Goal: Task Accomplishment & Management: Manage account settings

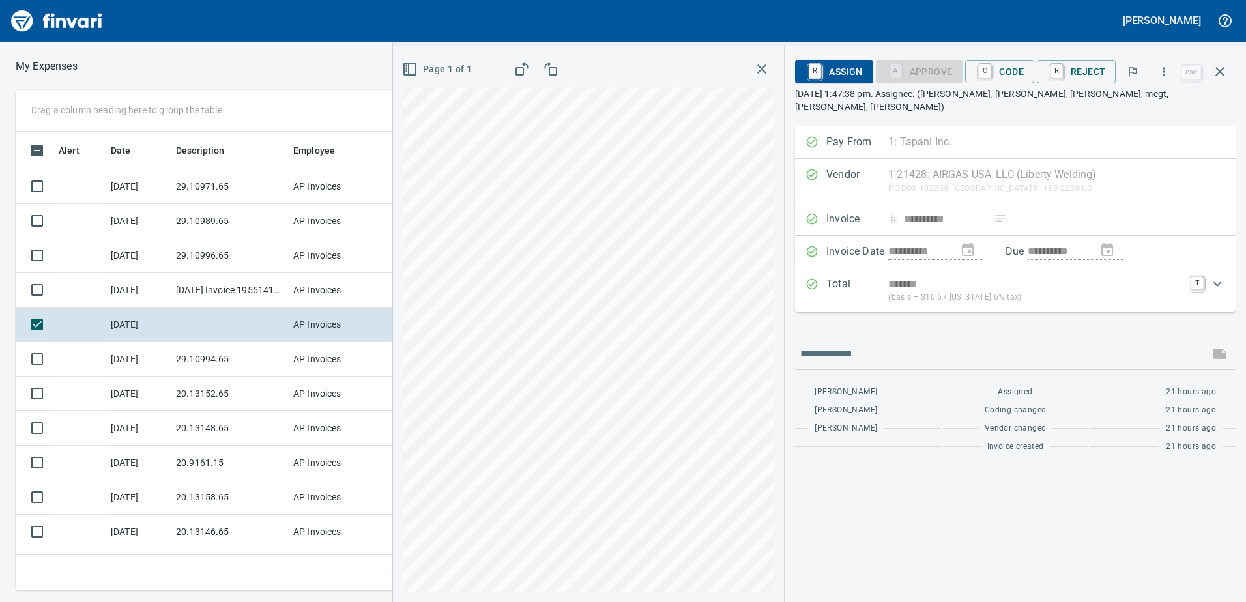
scroll to position [449, 869]
click at [1223, 65] on icon "button" at bounding box center [1220, 72] width 16 height 16
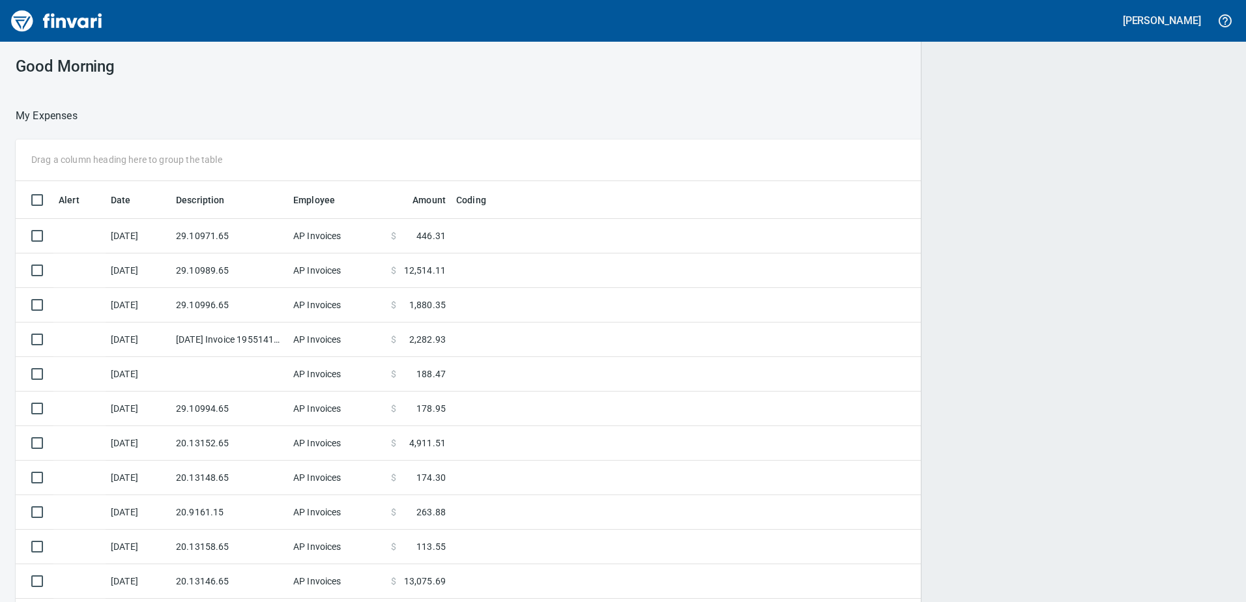
scroll to position [1, 1]
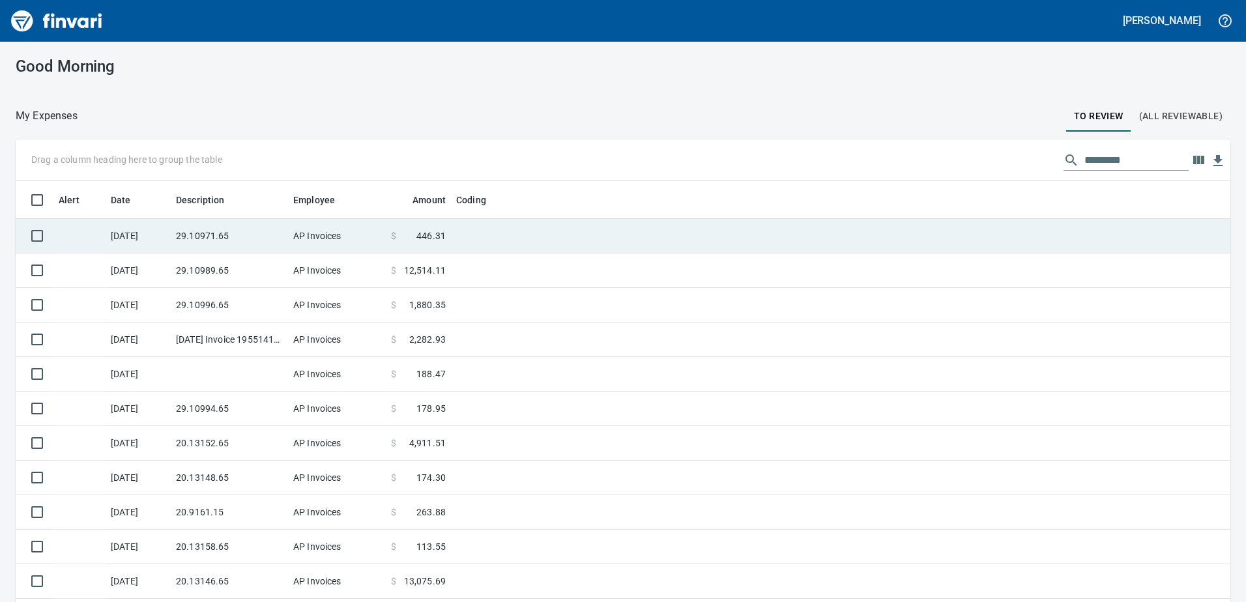
click at [255, 224] on td "29.10971.65" at bounding box center [229, 236] width 117 height 35
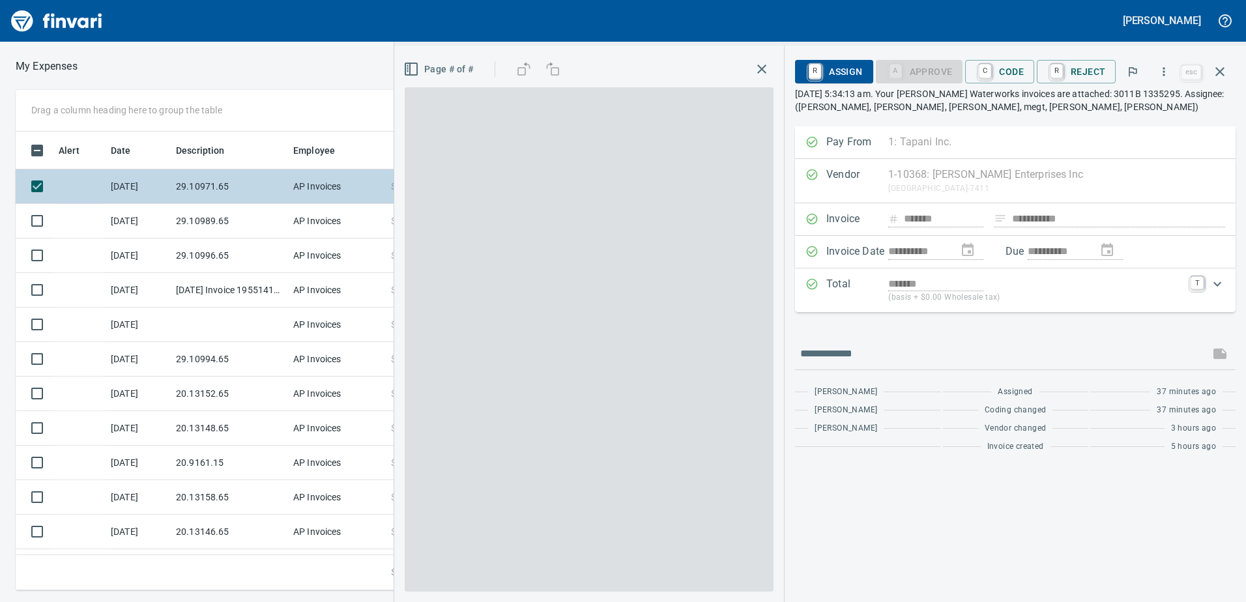
scroll to position [449, 869]
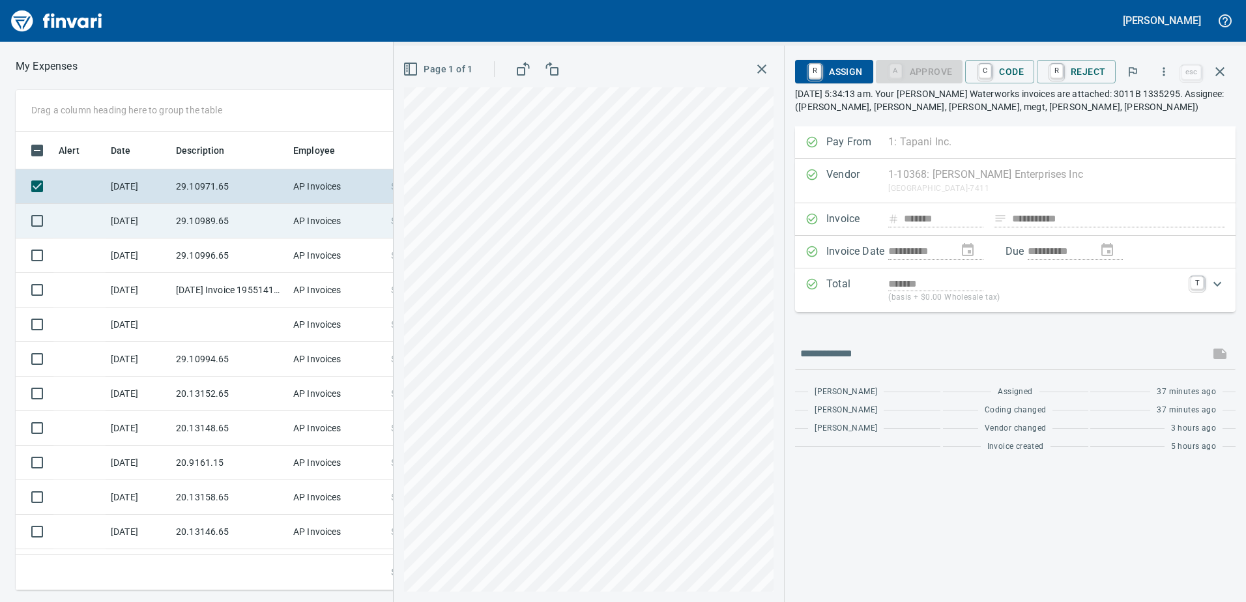
click at [205, 231] on td "29.10989.65" at bounding box center [229, 221] width 117 height 35
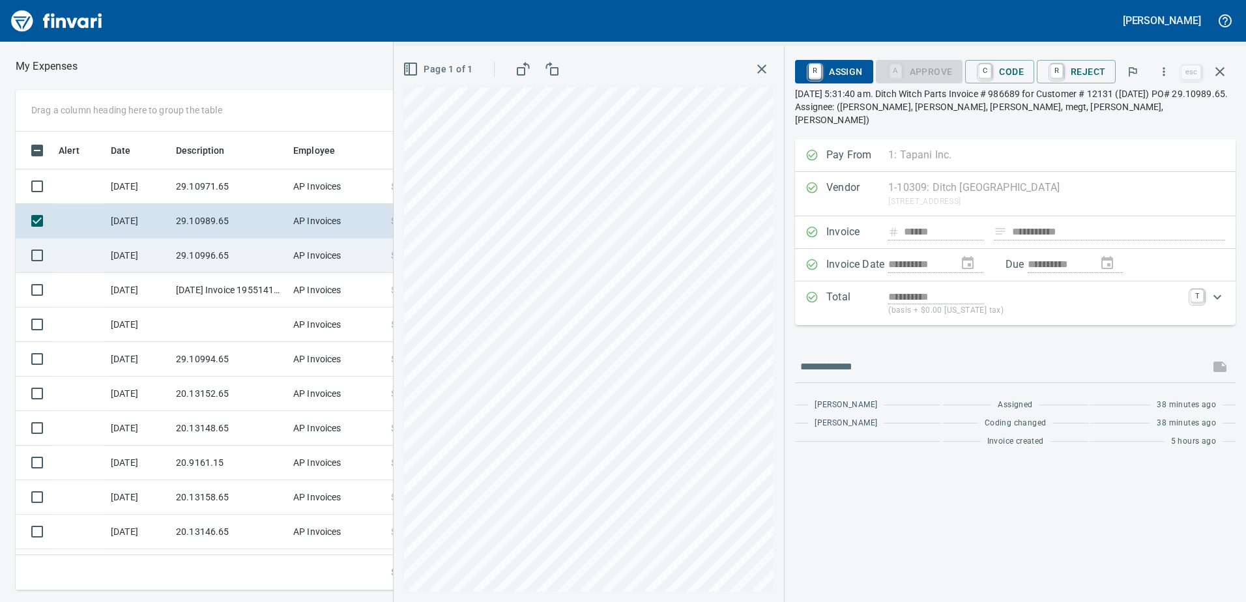
click at [201, 238] on td "29.10996.65" at bounding box center [229, 255] width 117 height 35
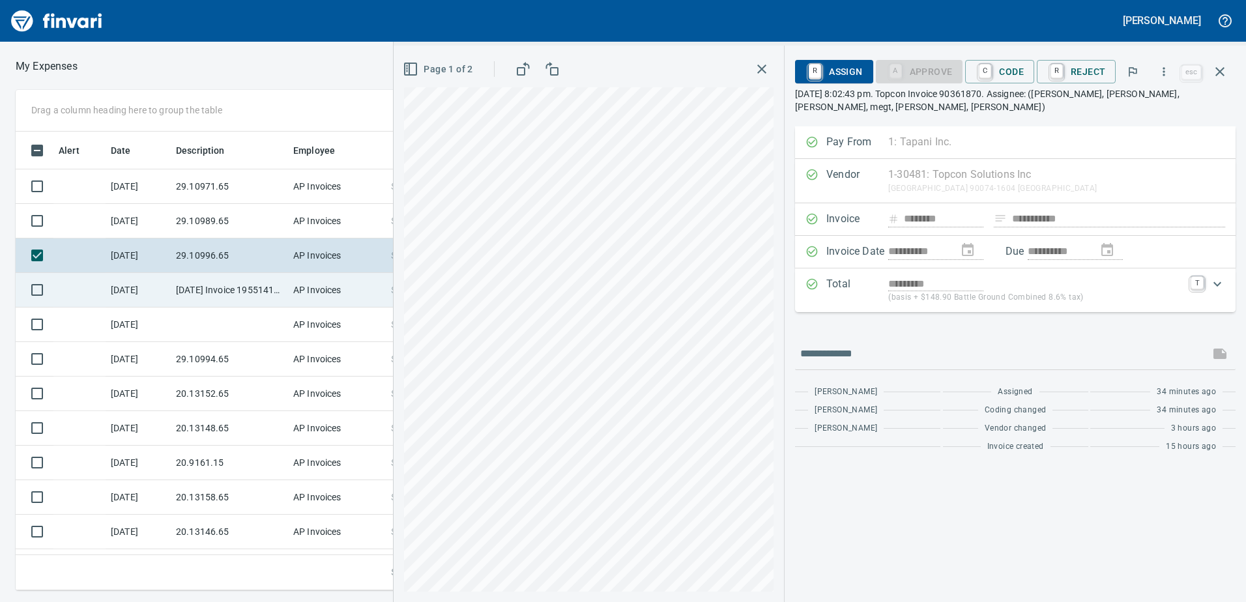
click at [224, 288] on td "[DATE] Invoice 195514110 from Uline Inc (1-24846)" at bounding box center [229, 290] width 117 height 35
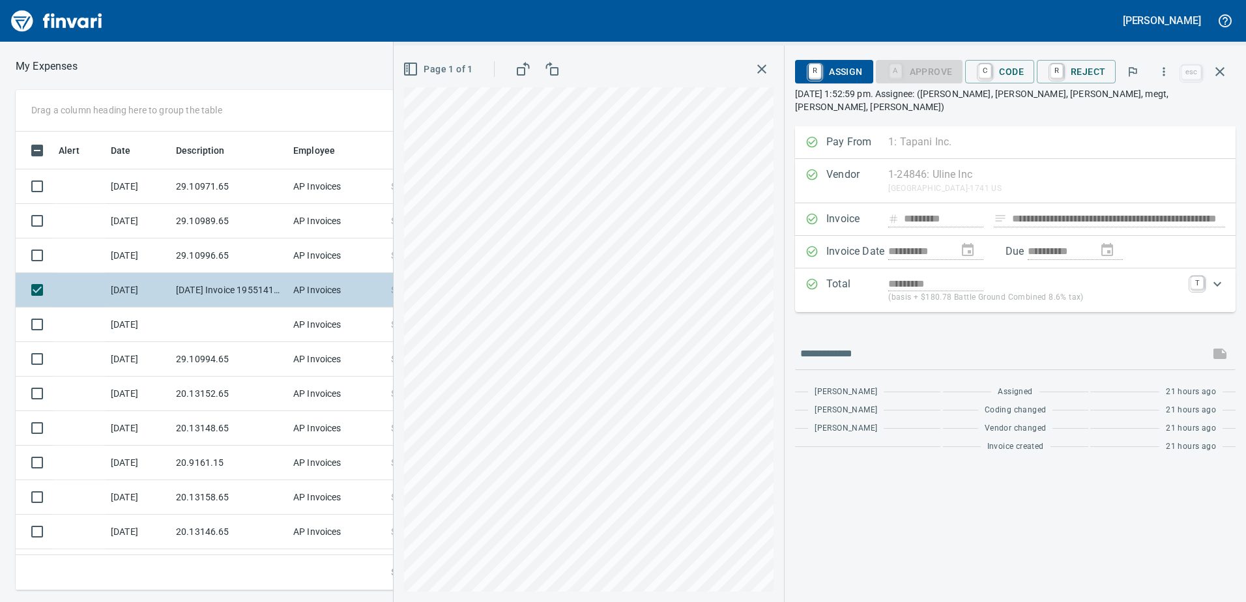
click at [216, 302] on td "[DATE] Invoice 195514110 from Uline Inc (1-24846)" at bounding box center [229, 290] width 117 height 35
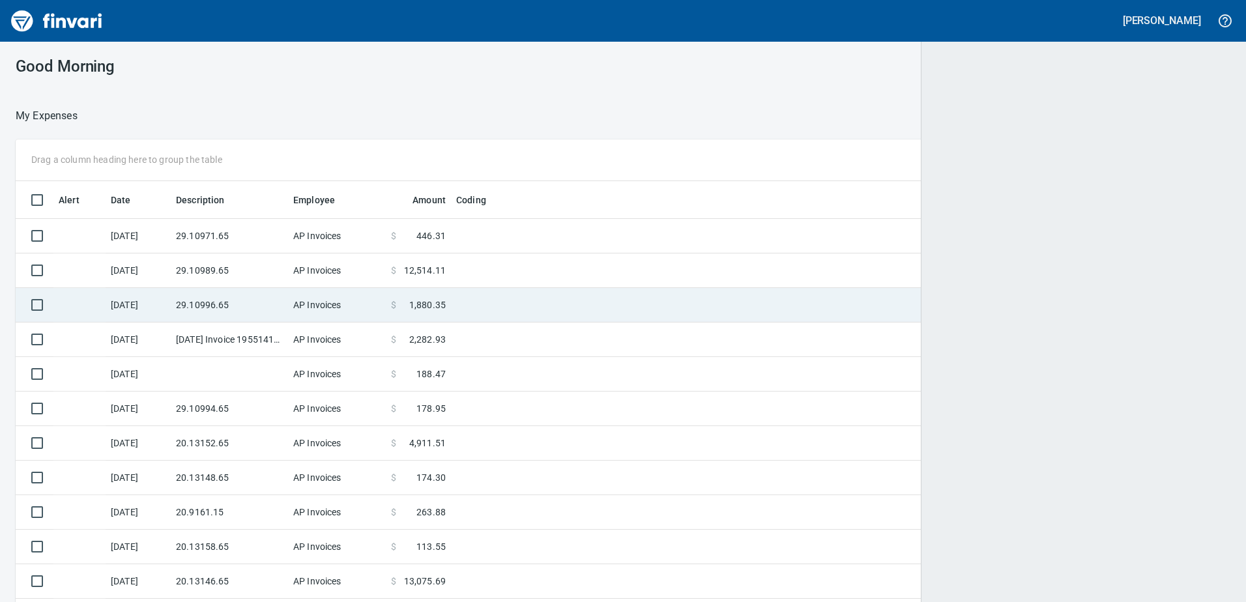
scroll to position [449, 1183]
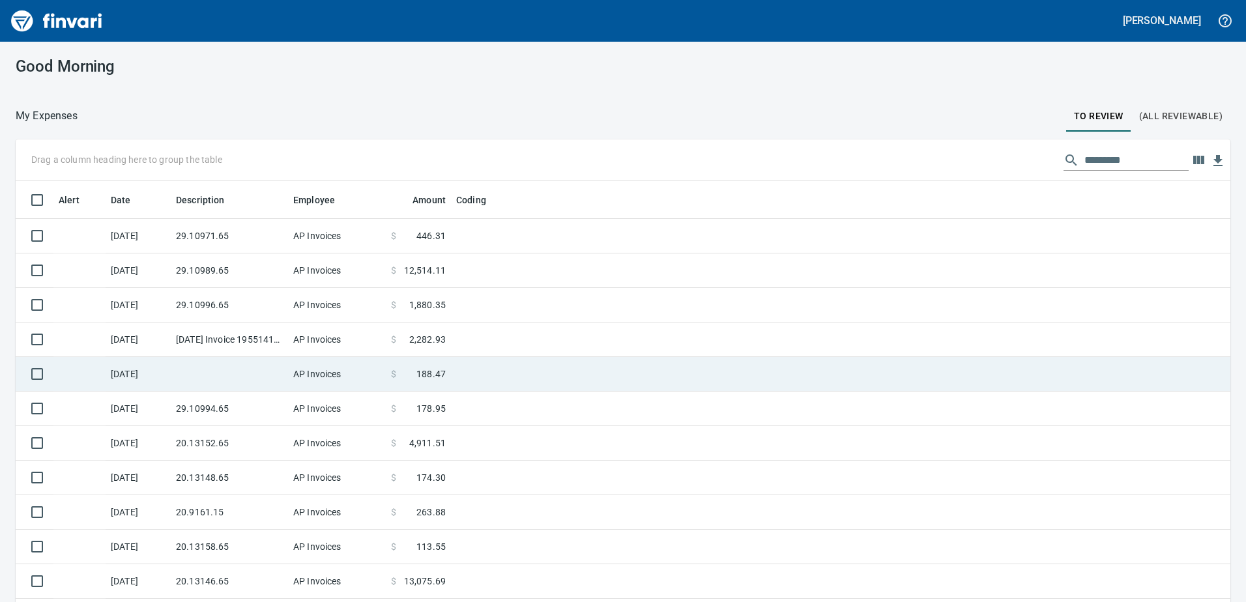
click at [230, 381] on td at bounding box center [229, 374] width 117 height 35
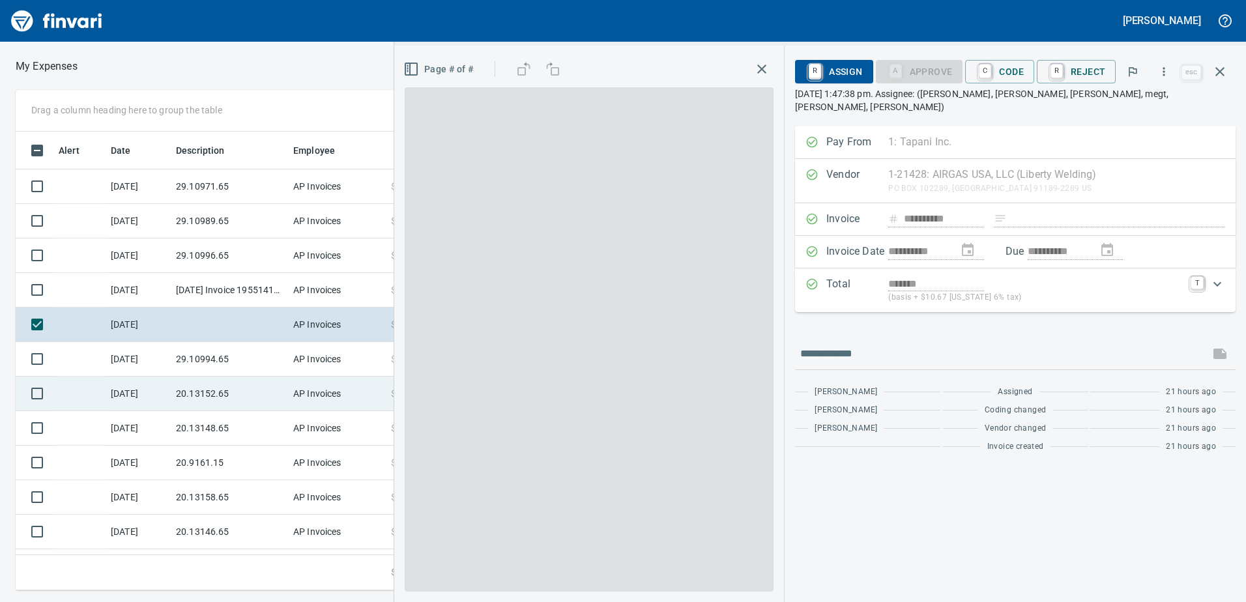
scroll to position [449, 869]
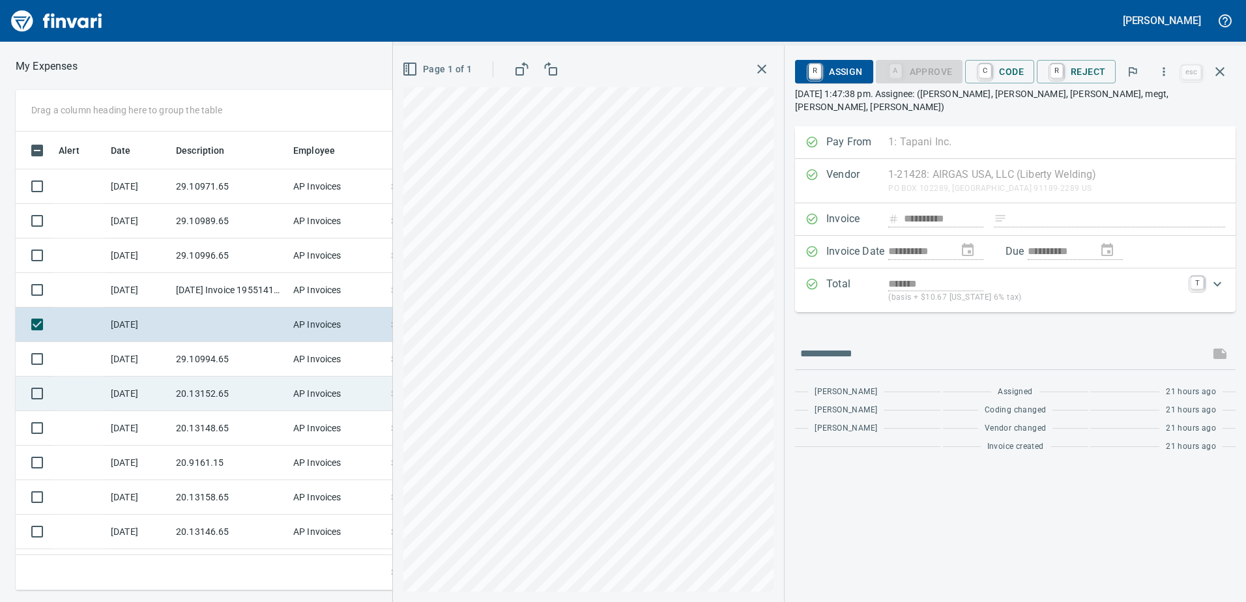
drag, startPoint x: 210, startPoint y: 377, endPoint x: 203, endPoint y: 375, distance: 7.6
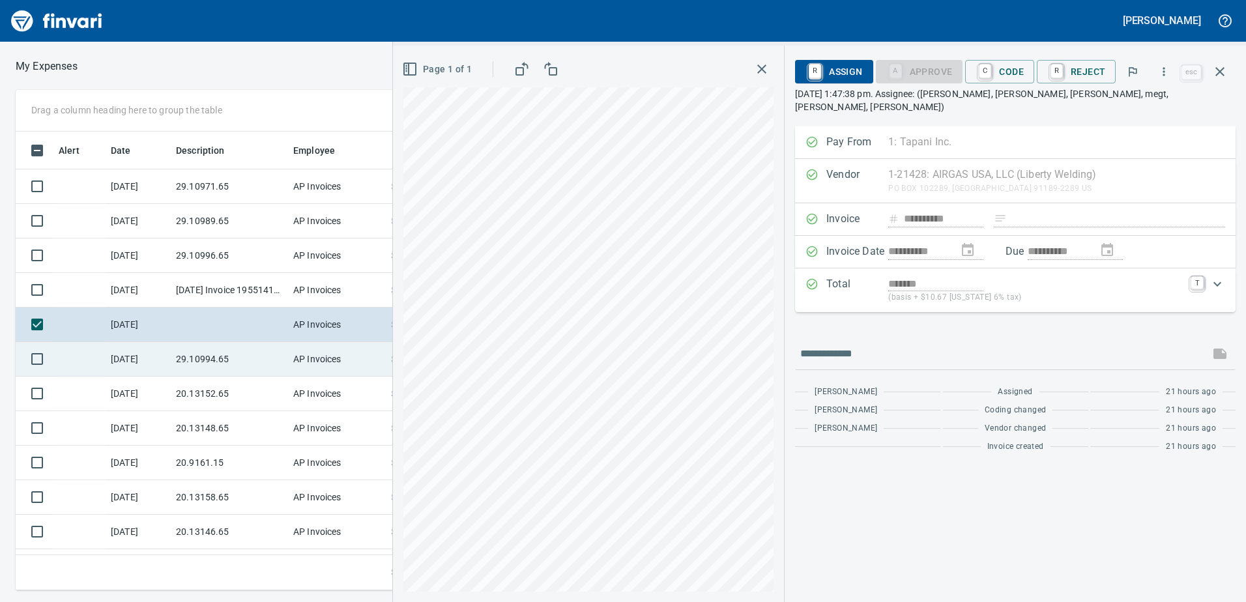
click at [210, 378] on td "20.13152.65" at bounding box center [229, 394] width 117 height 35
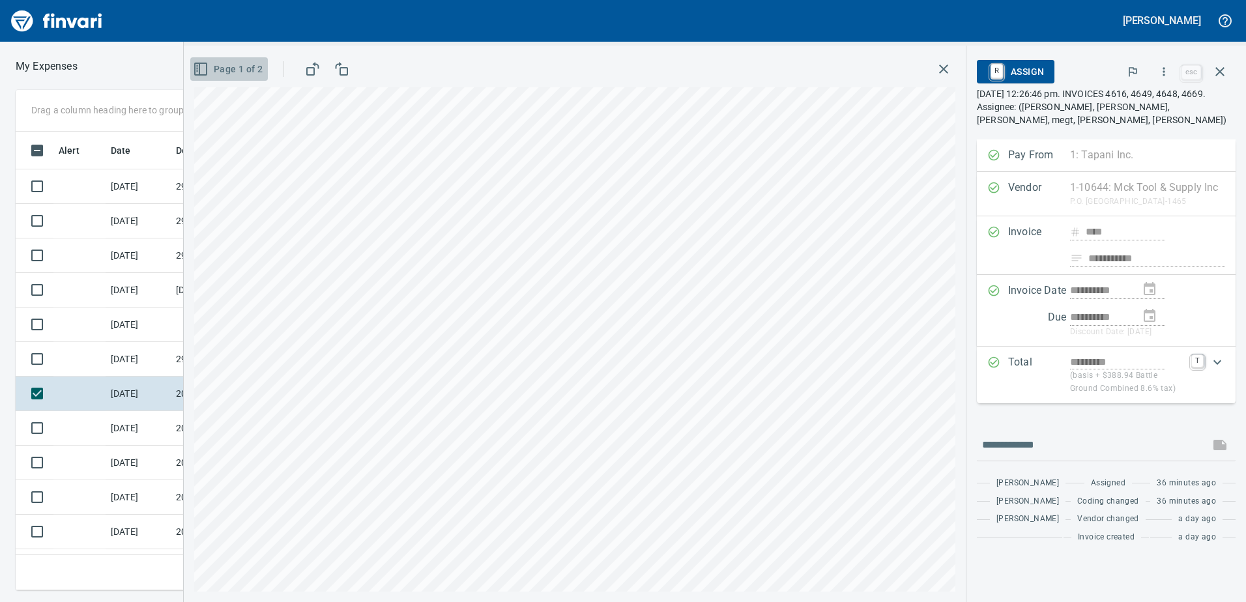
click at [201, 76] on icon "button" at bounding box center [201, 69] width 16 height 16
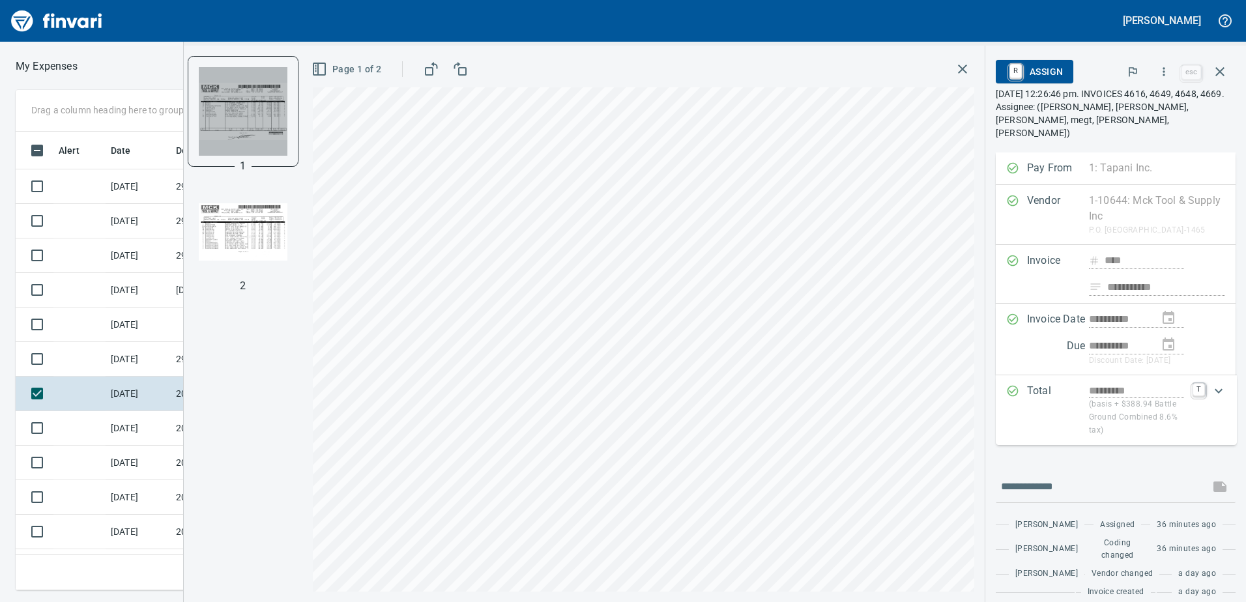
click at [252, 138] on img "button" at bounding box center [243, 111] width 89 height 89
click at [257, 231] on img "button" at bounding box center [243, 232] width 89 height 89
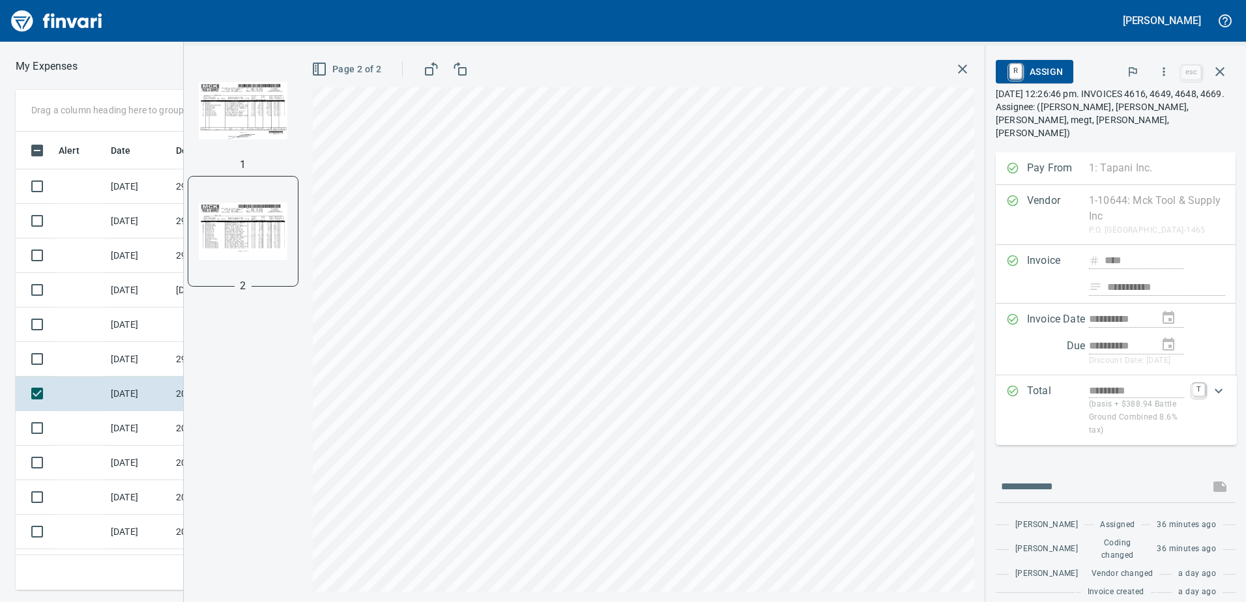
click at [261, 107] on img "button" at bounding box center [243, 110] width 89 height 89
click at [240, 233] on img "button" at bounding box center [243, 232] width 89 height 89
click at [1164, 72] on icon "button" at bounding box center [1163, 71] width 13 height 13
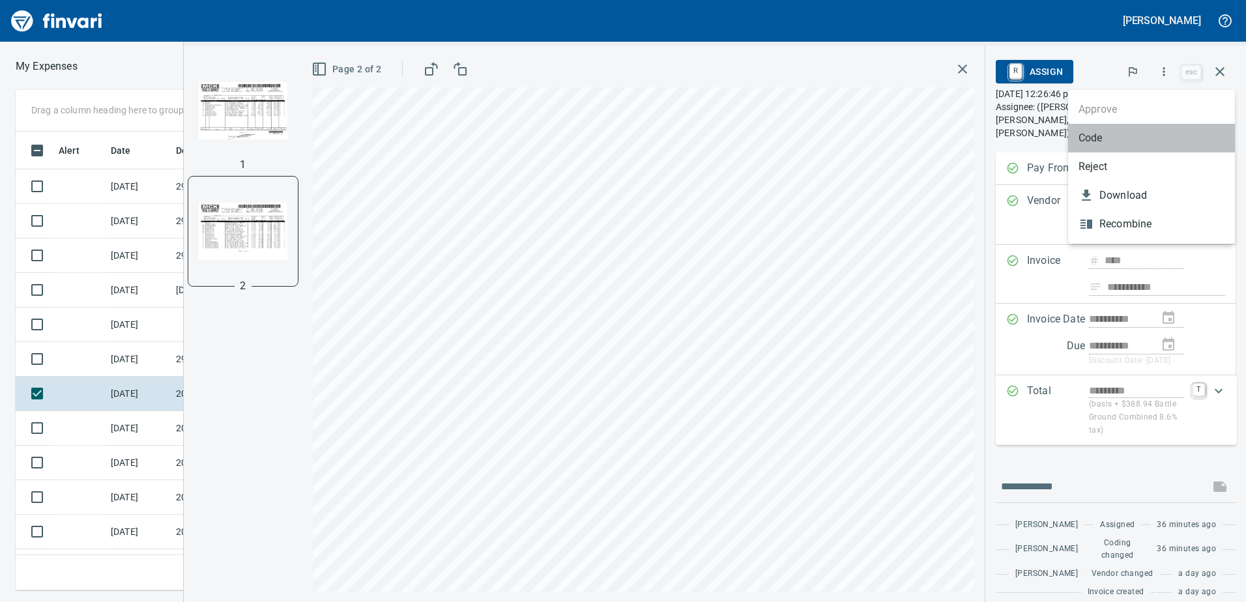
drag, startPoint x: 1123, startPoint y: 146, endPoint x: 1087, endPoint y: 159, distance: 38.7
click at [1123, 144] on li "Code" at bounding box center [1151, 138] width 167 height 29
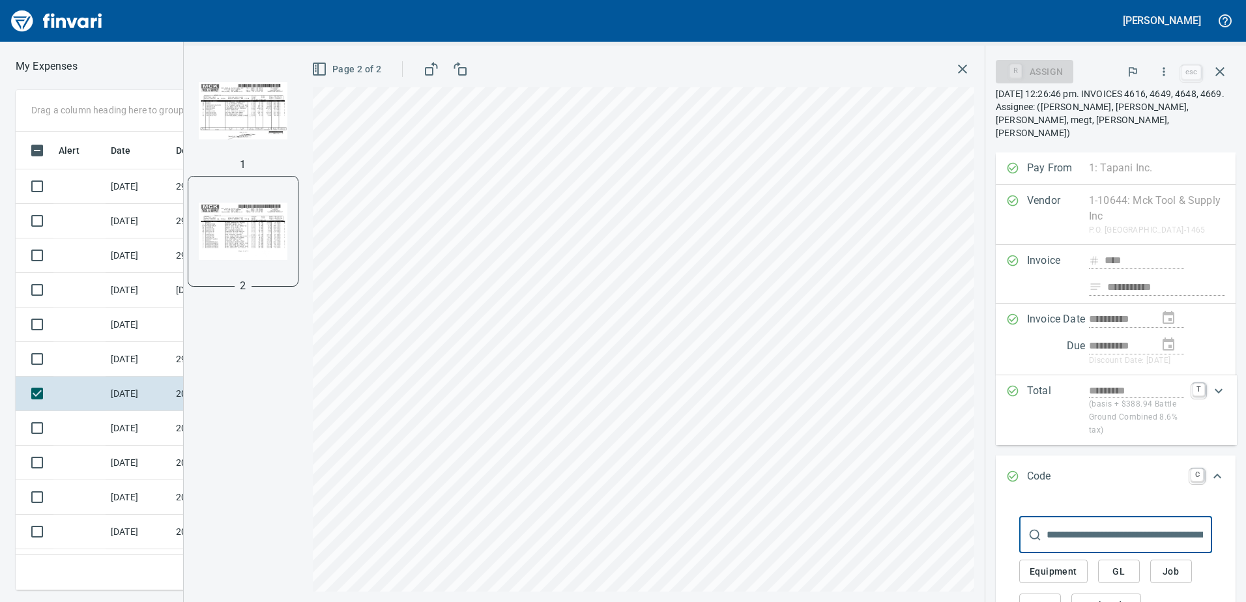
scroll to position [261, 0]
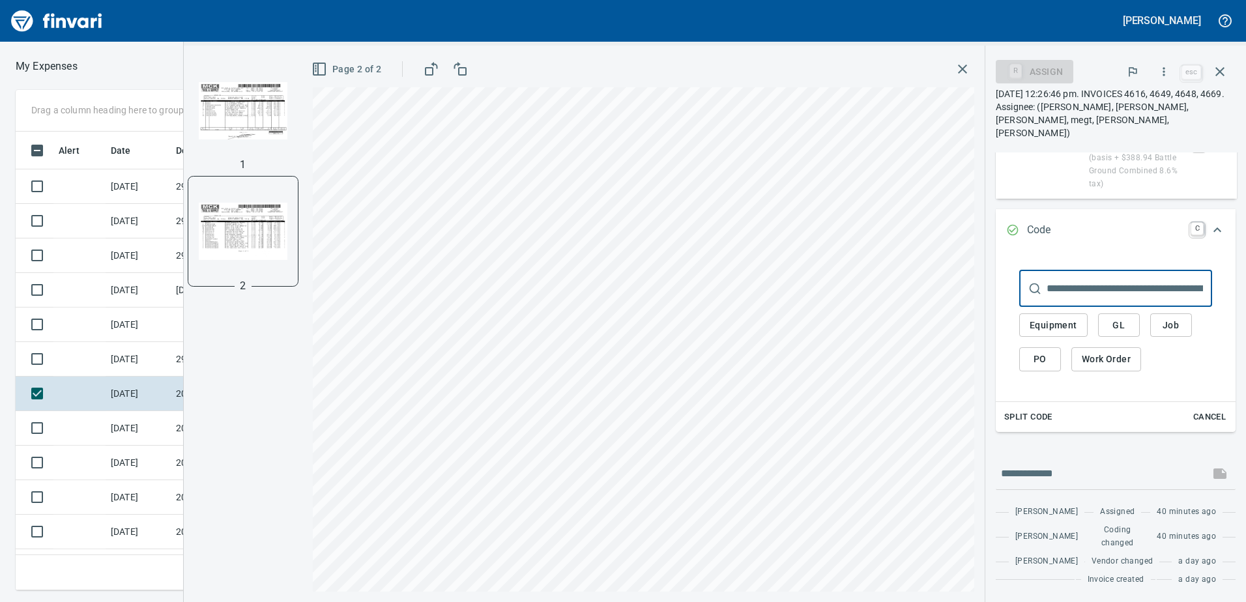
click at [1121, 317] on span "GL" at bounding box center [1118, 325] width 21 height 16
click at [1122, 291] on input "text" at bounding box center [1130, 288] width 166 height 36
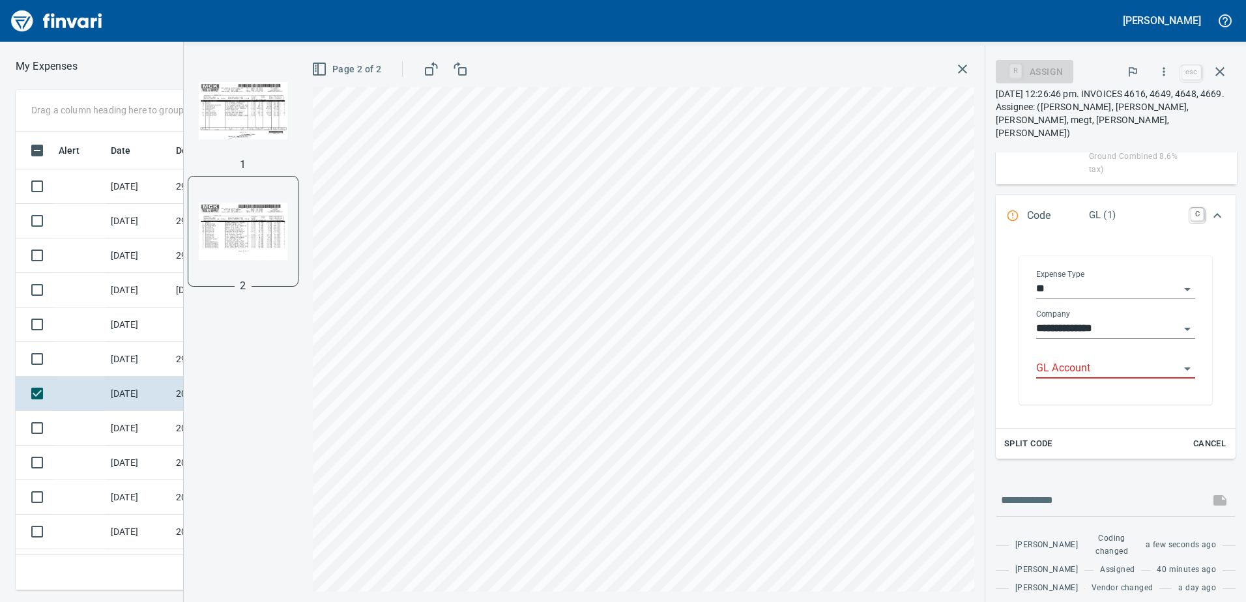
scroll to position [449, 869]
click at [1099, 364] on input "GL Account" at bounding box center [1107, 369] width 143 height 18
click at [1117, 397] on li "6020.65.10: SMTC Consumables" at bounding box center [1109, 401] width 149 height 31
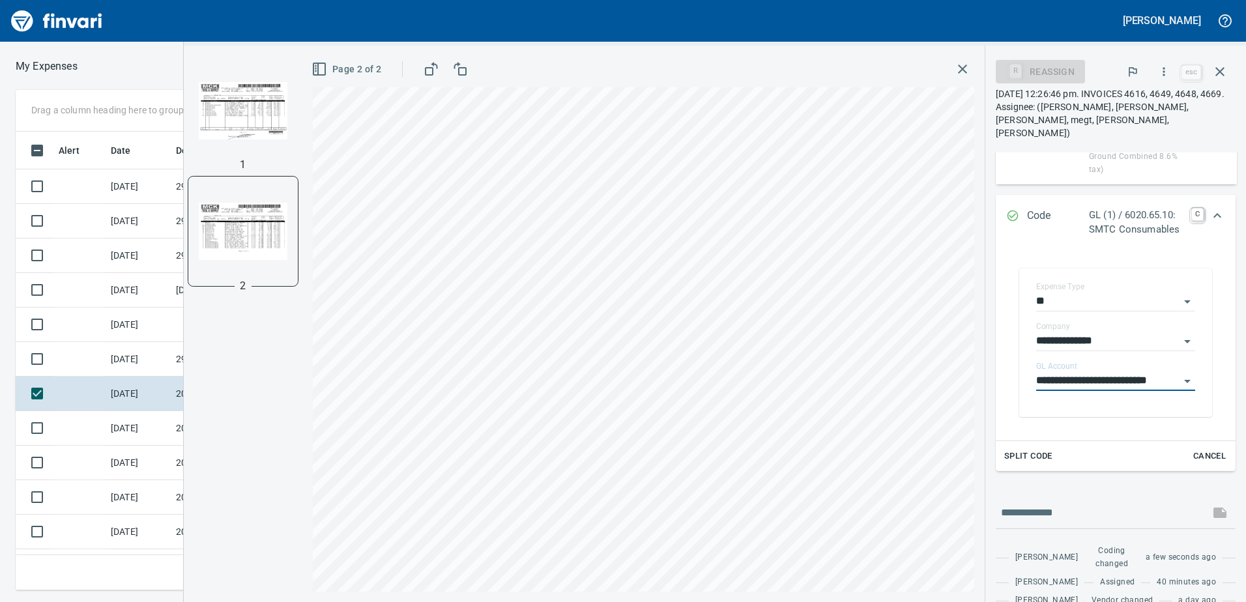
type input "**********"
click at [1209, 220] on icon "Expand" at bounding box center [1217, 216] width 16 height 16
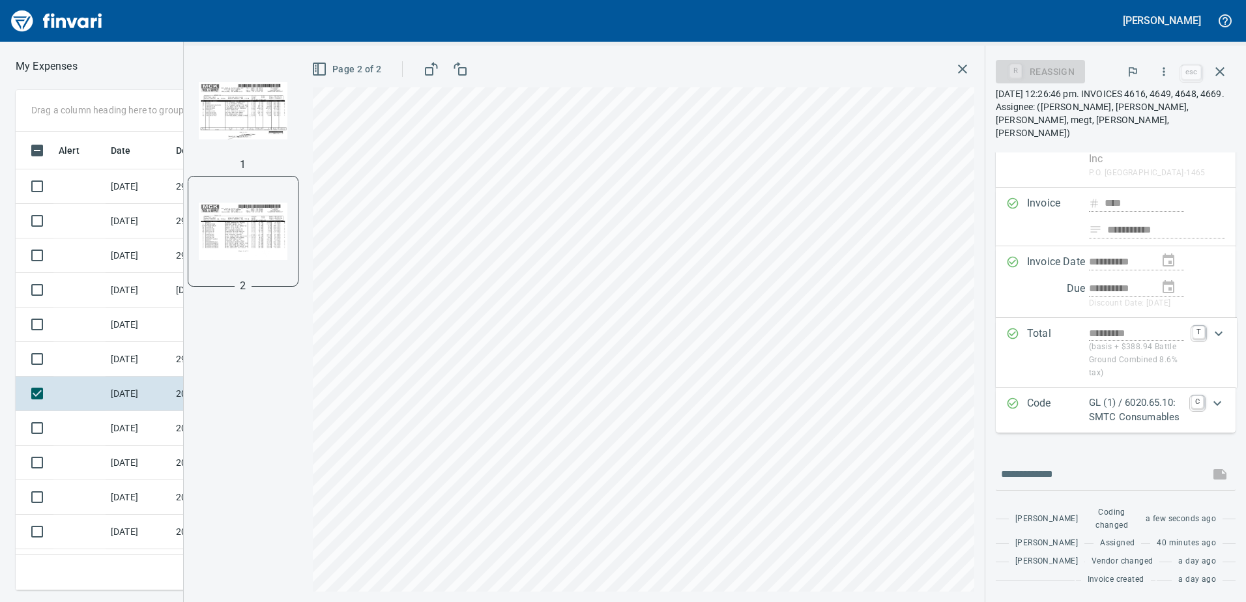
click at [1163, 76] on icon "button" at bounding box center [1163, 71] width 13 height 13
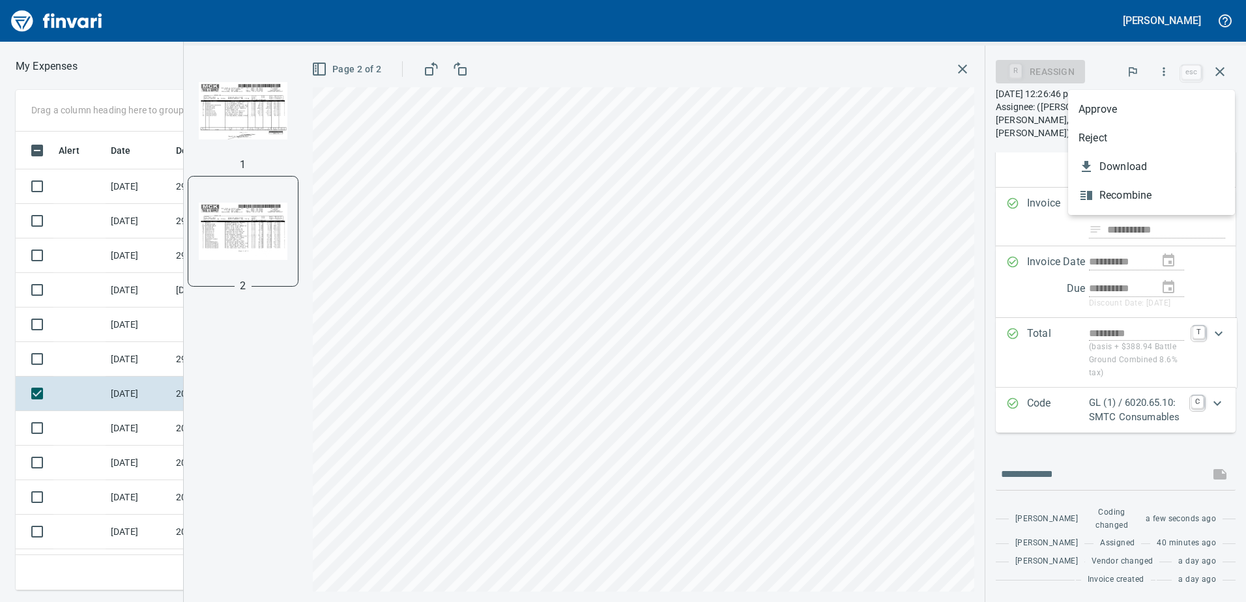
click at [1146, 100] on li "Approve" at bounding box center [1151, 109] width 167 height 29
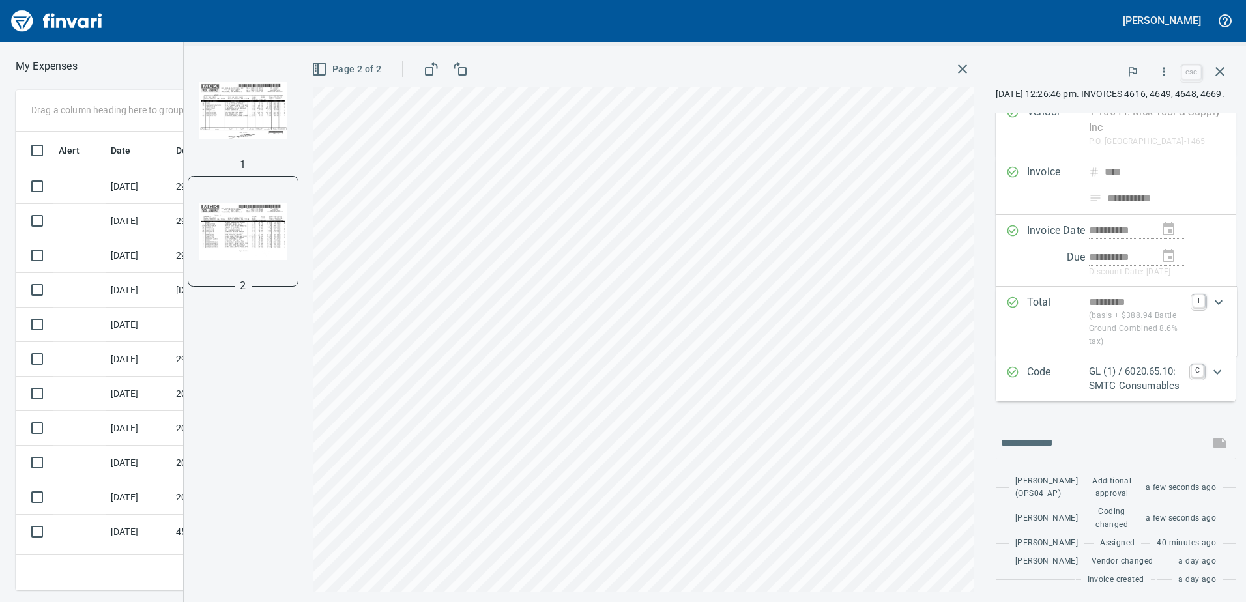
scroll to position [94, 0]
click at [1230, 69] on button "button" at bounding box center [1219, 71] width 31 height 31
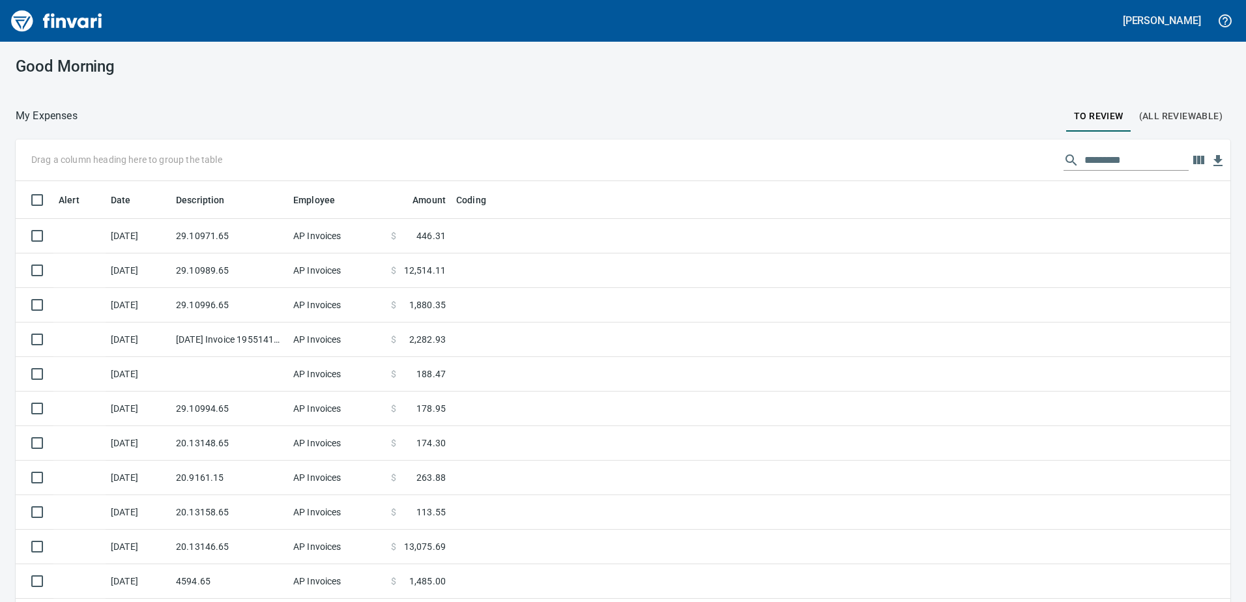
scroll to position [1, 1]
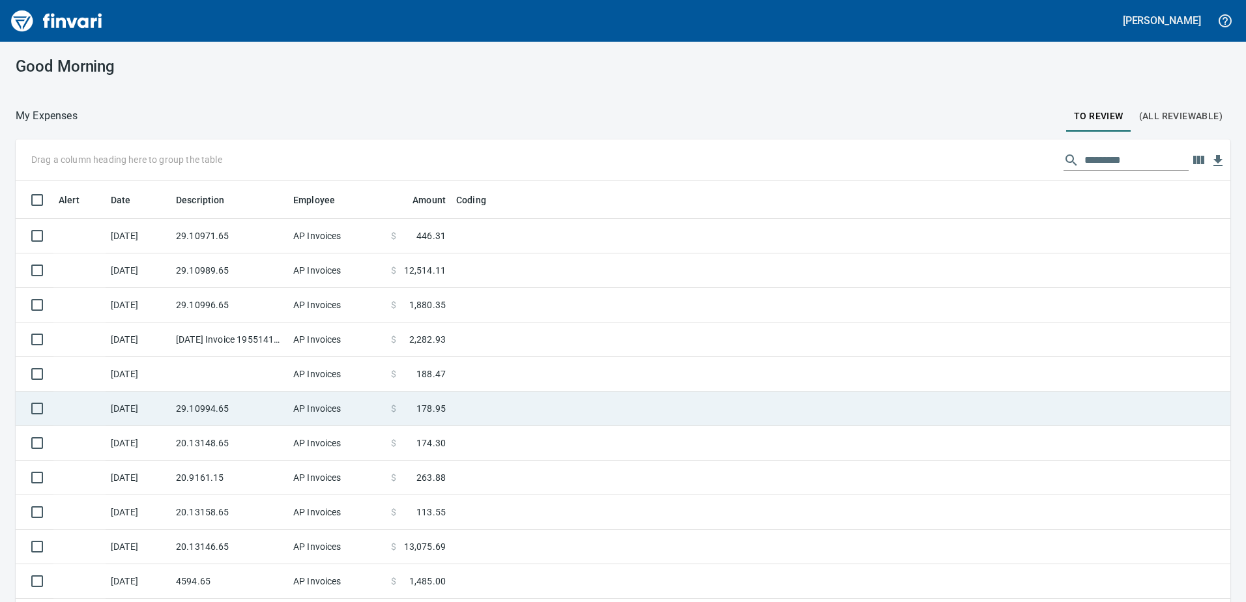
click at [251, 357] on td at bounding box center [229, 374] width 117 height 35
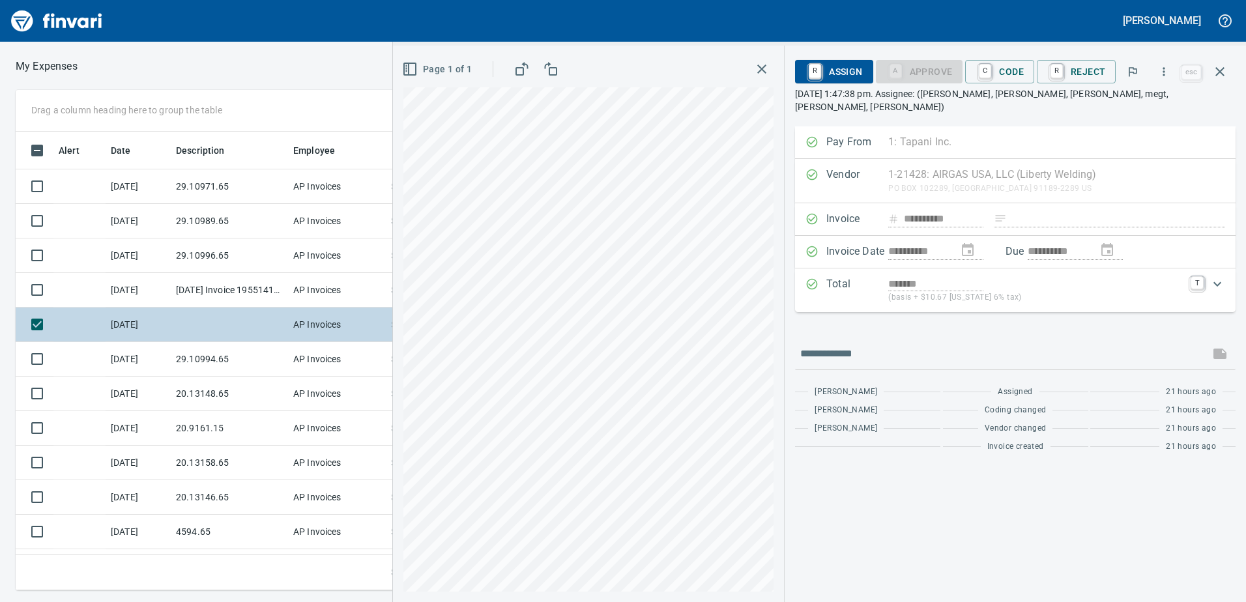
drag, startPoint x: 225, startPoint y: 328, endPoint x: 215, endPoint y: 321, distance: 12.1
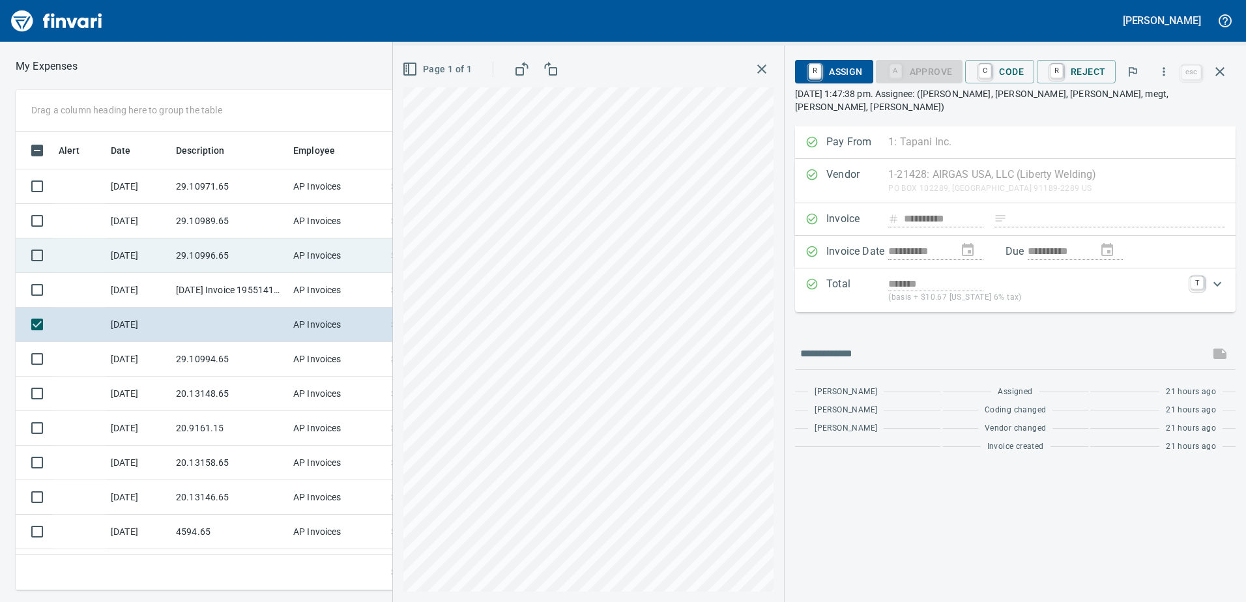
click at [222, 327] on td at bounding box center [229, 325] width 117 height 35
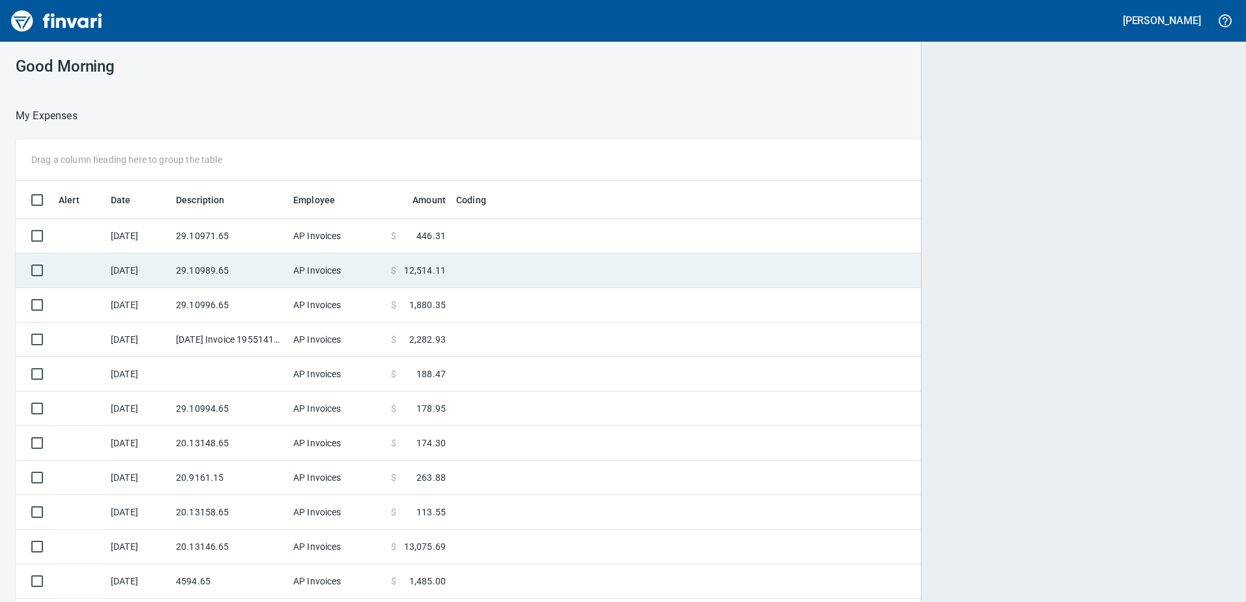
scroll to position [449, 1183]
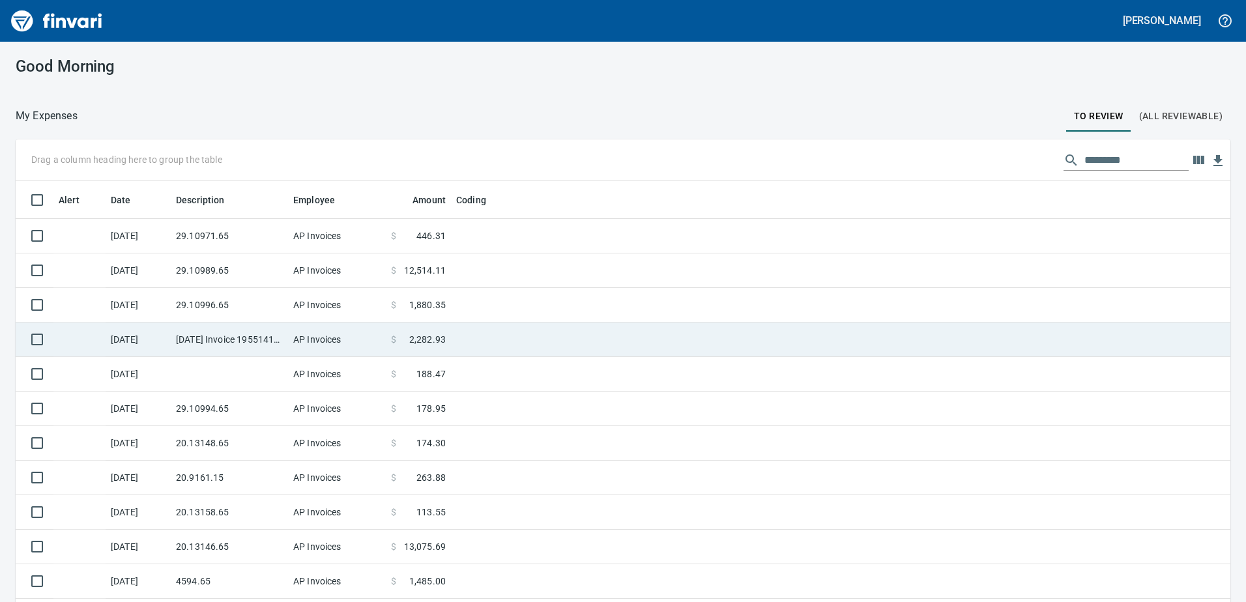
click at [212, 323] on td "[DATE] Invoice 195514110 from Uline Inc (1-24846)" at bounding box center [229, 340] width 117 height 35
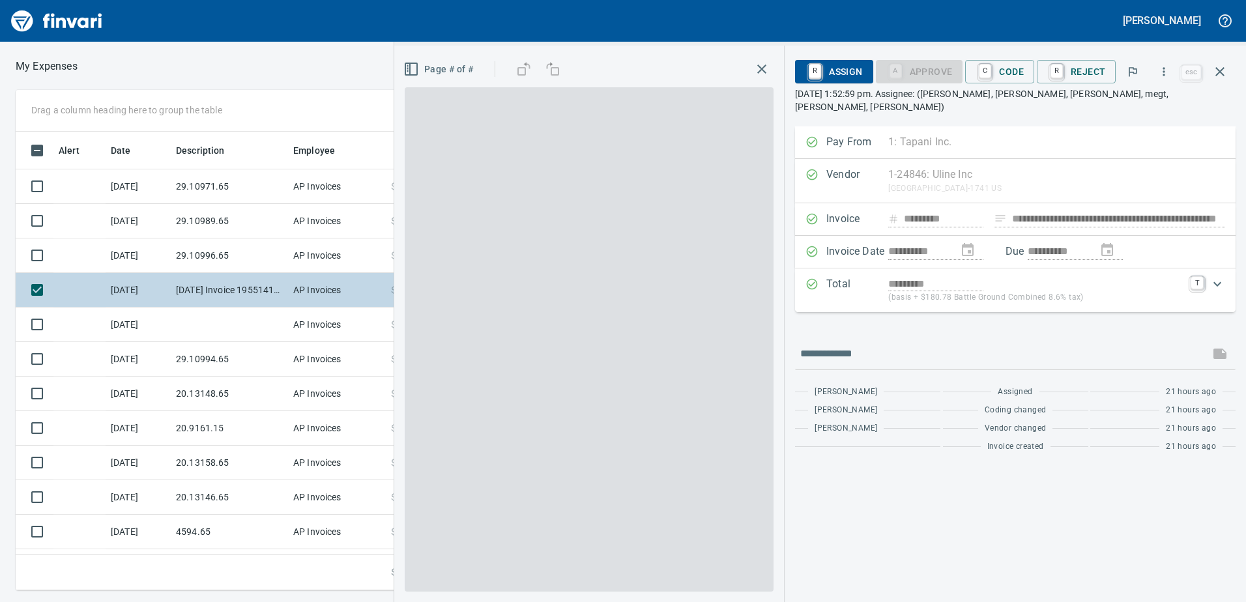
scroll to position [449, 869]
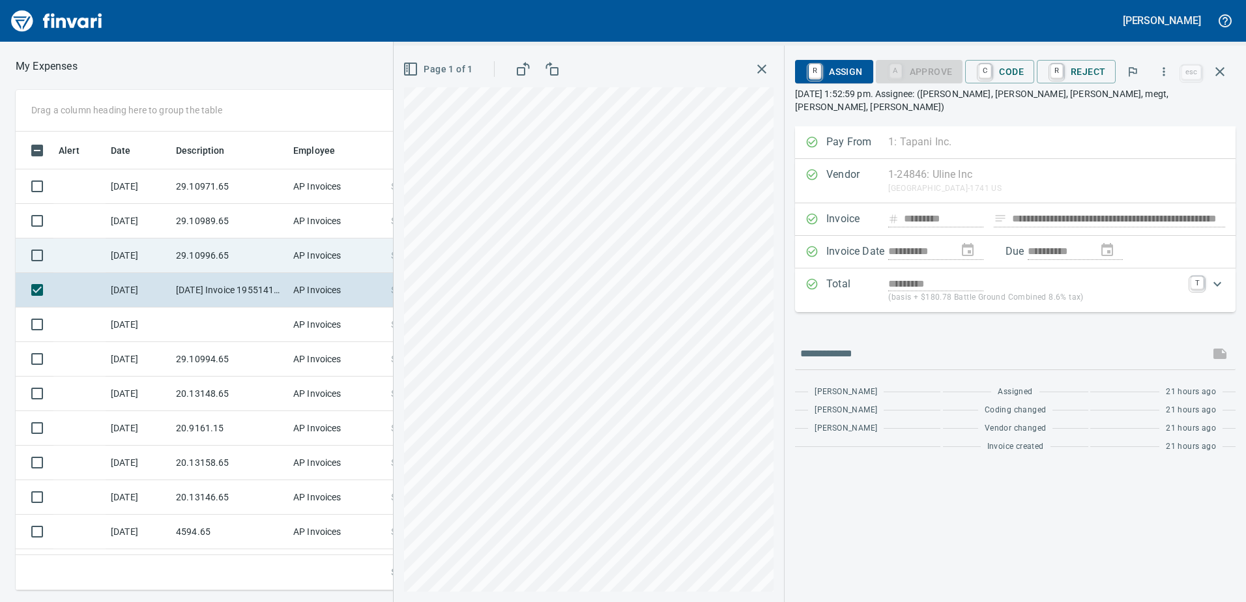
click at [228, 261] on td "29.10996.65" at bounding box center [229, 255] width 117 height 35
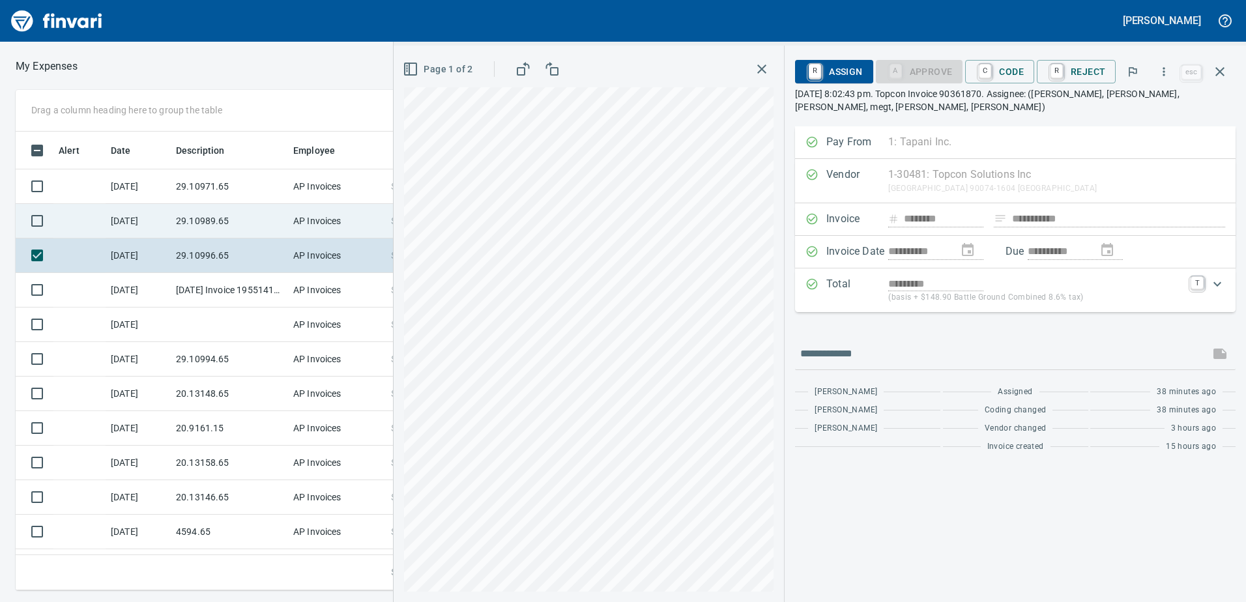
click at [234, 215] on td "29.10989.65" at bounding box center [229, 221] width 117 height 35
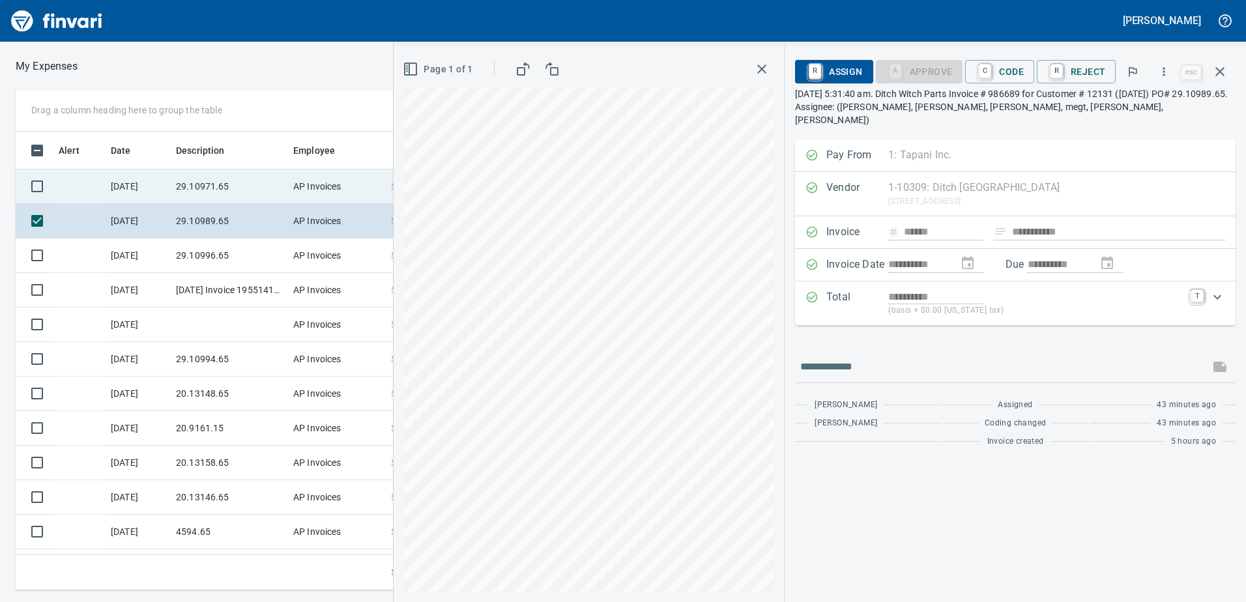
click at [229, 180] on td "29.10971.65" at bounding box center [229, 186] width 117 height 35
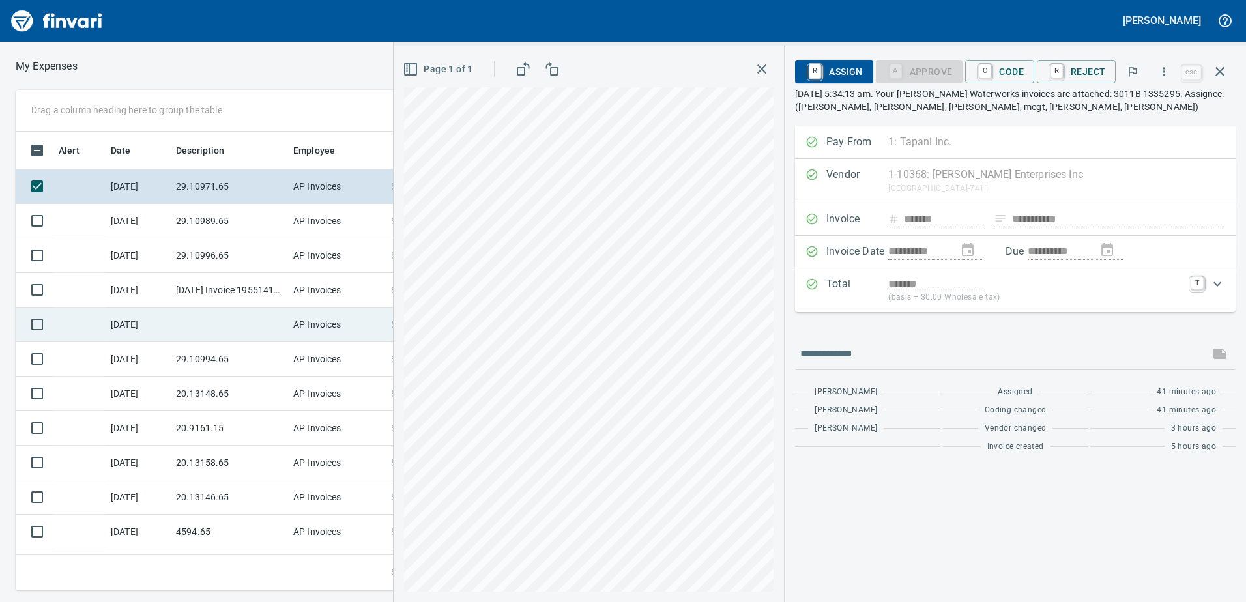
click at [216, 331] on td at bounding box center [229, 325] width 117 height 35
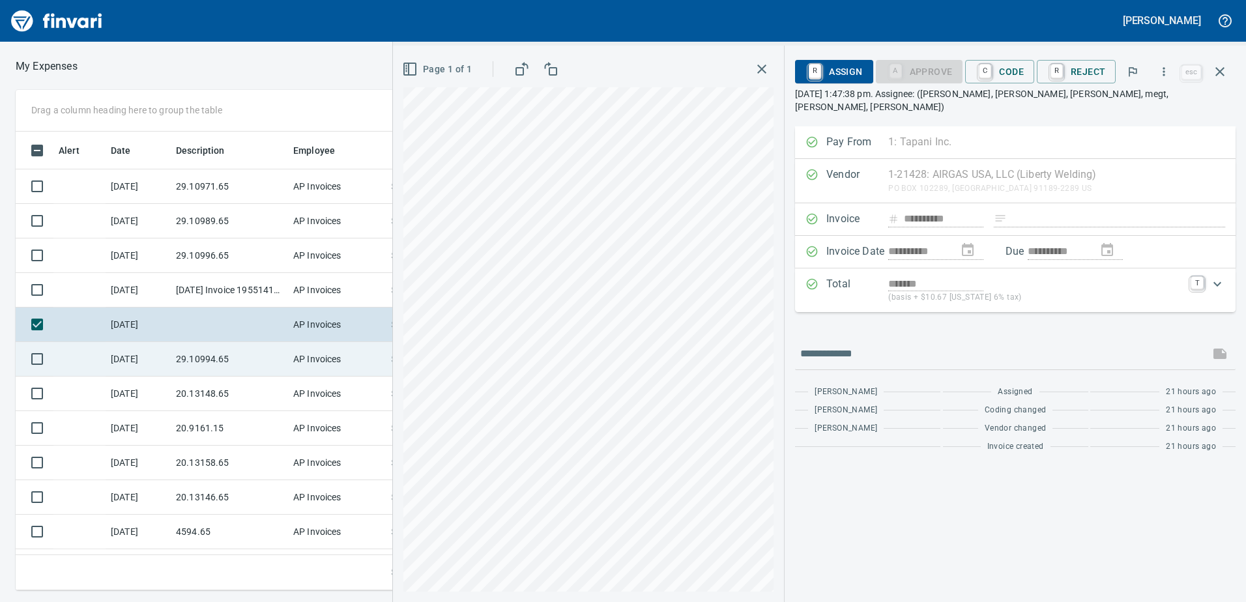
click at [228, 362] on td "29.10994.65" at bounding box center [229, 359] width 117 height 35
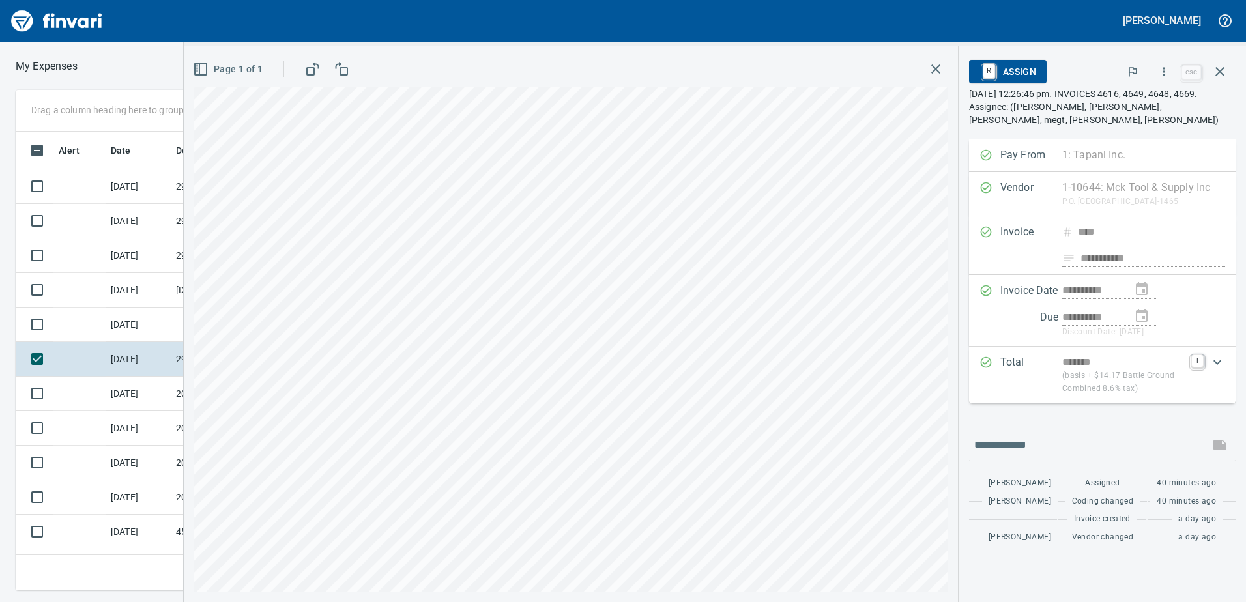
scroll to position [449, 869]
click at [1159, 74] on icon "button" at bounding box center [1163, 71] width 13 height 13
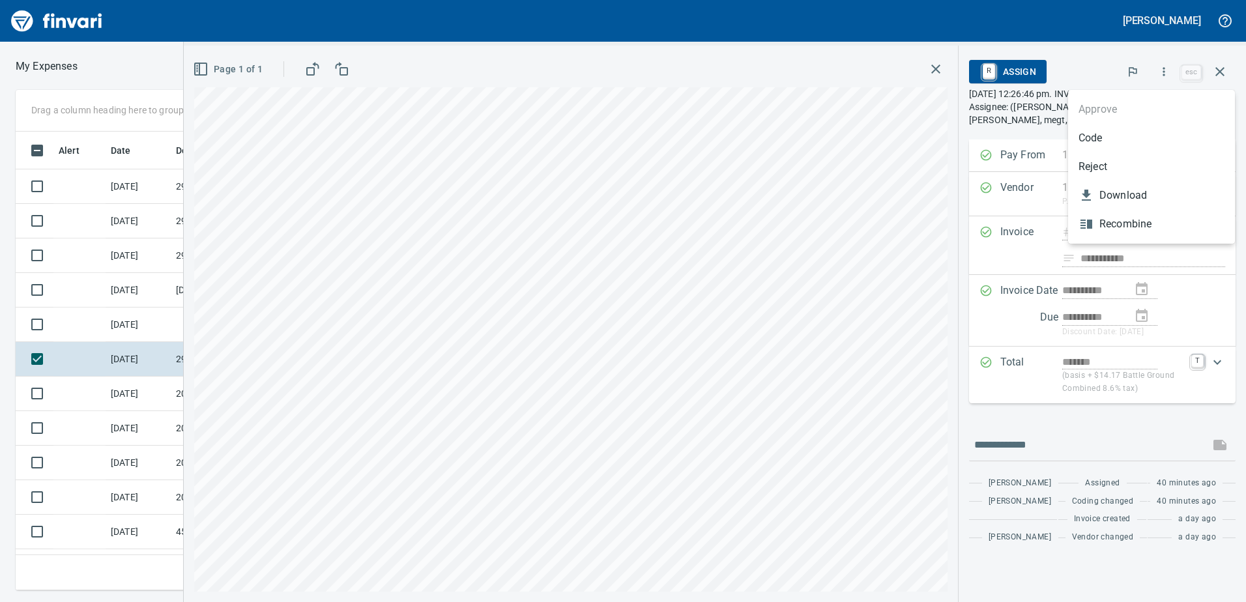
click at [1135, 122] on ul "Approve Code Reject Download Recombine" at bounding box center [1151, 167] width 167 height 154
drag, startPoint x: 1164, startPoint y: 136, endPoint x: 1142, endPoint y: 135, distance: 21.5
click at [1164, 136] on span "Code" at bounding box center [1151, 138] width 146 height 16
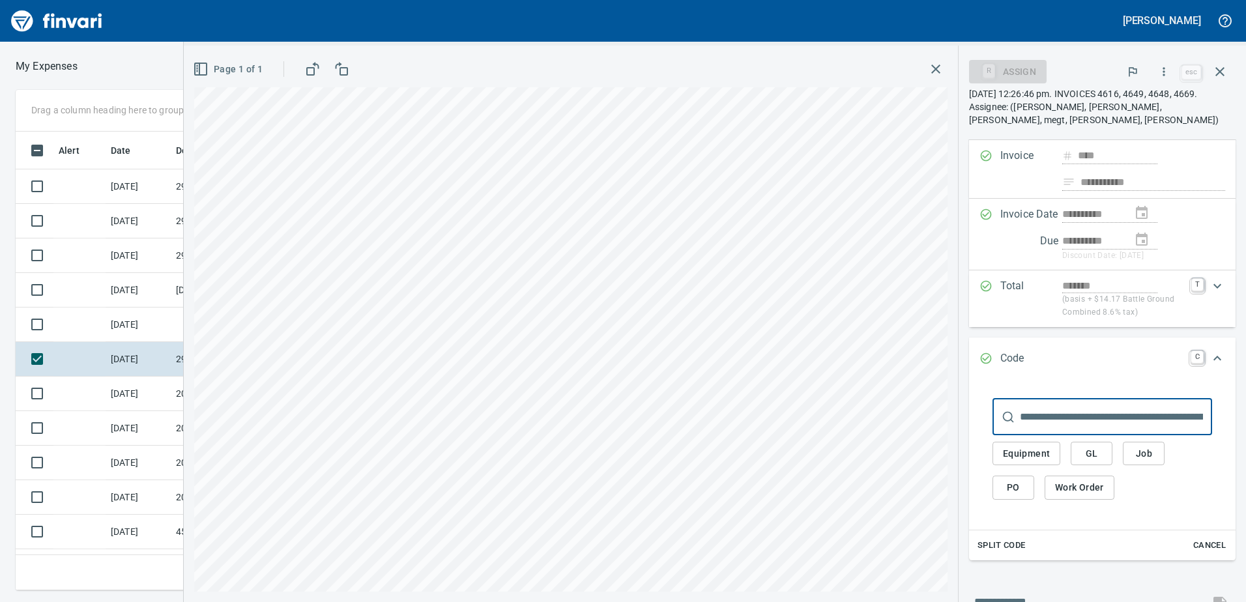
scroll to position [192, 0]
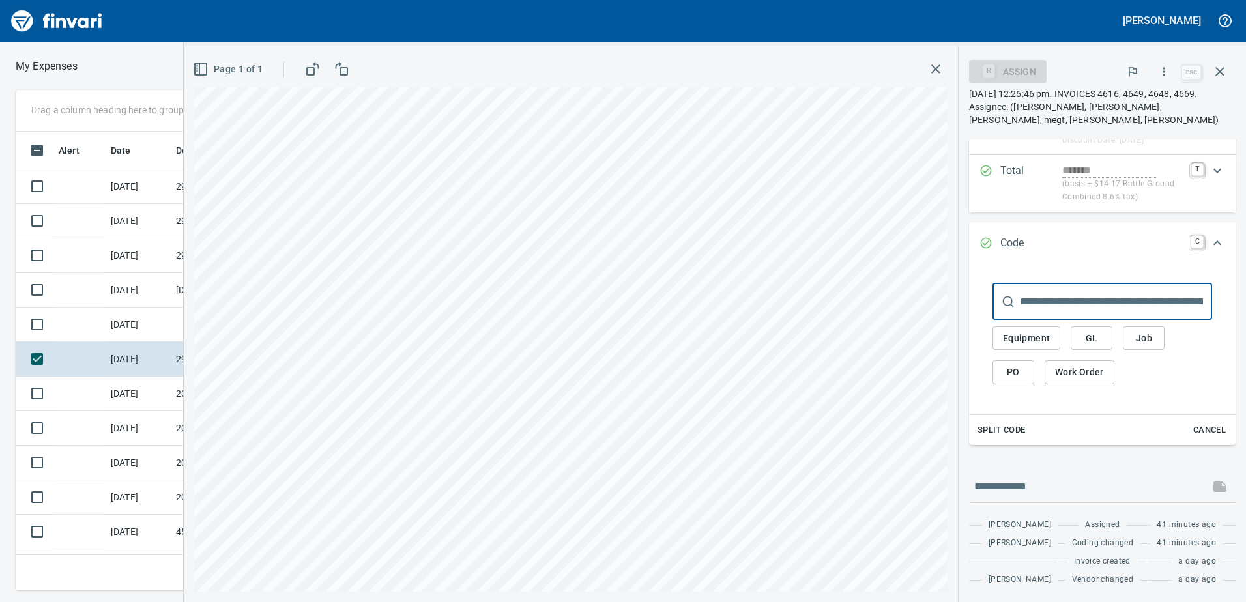
click at [1084, 334] on span "GL" at bounding box center [1091, 338] width 21 height 16
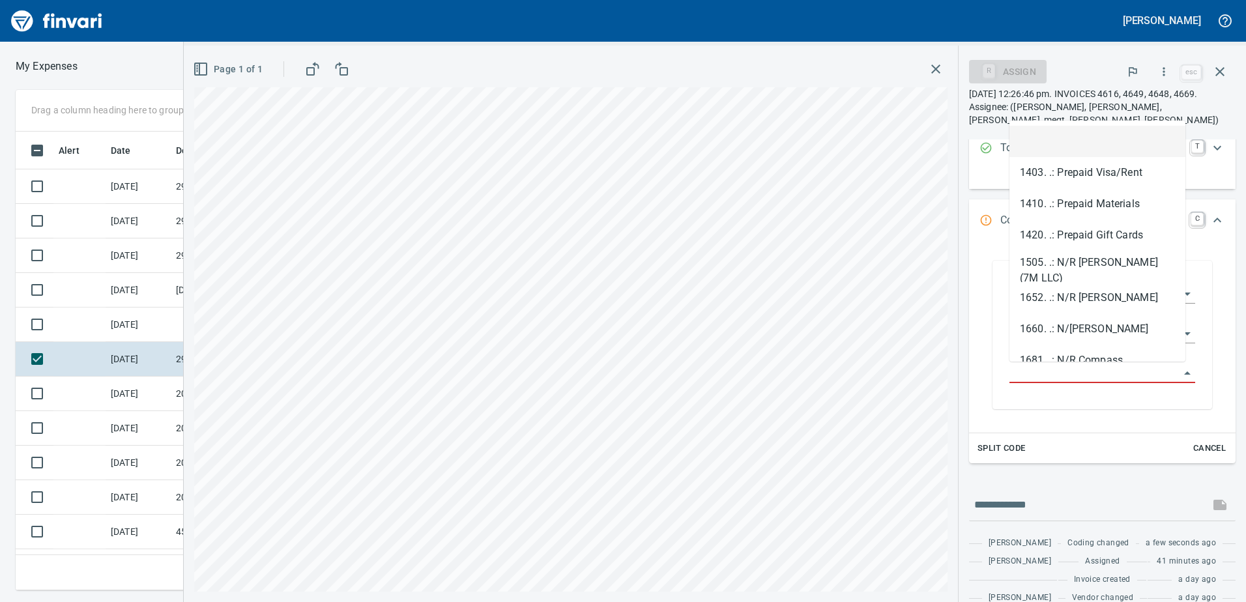
scroll to position [449, 869]
click at [1051, 373] on input "GL Account" at bounding box center [1094, 373] width 170 height 18
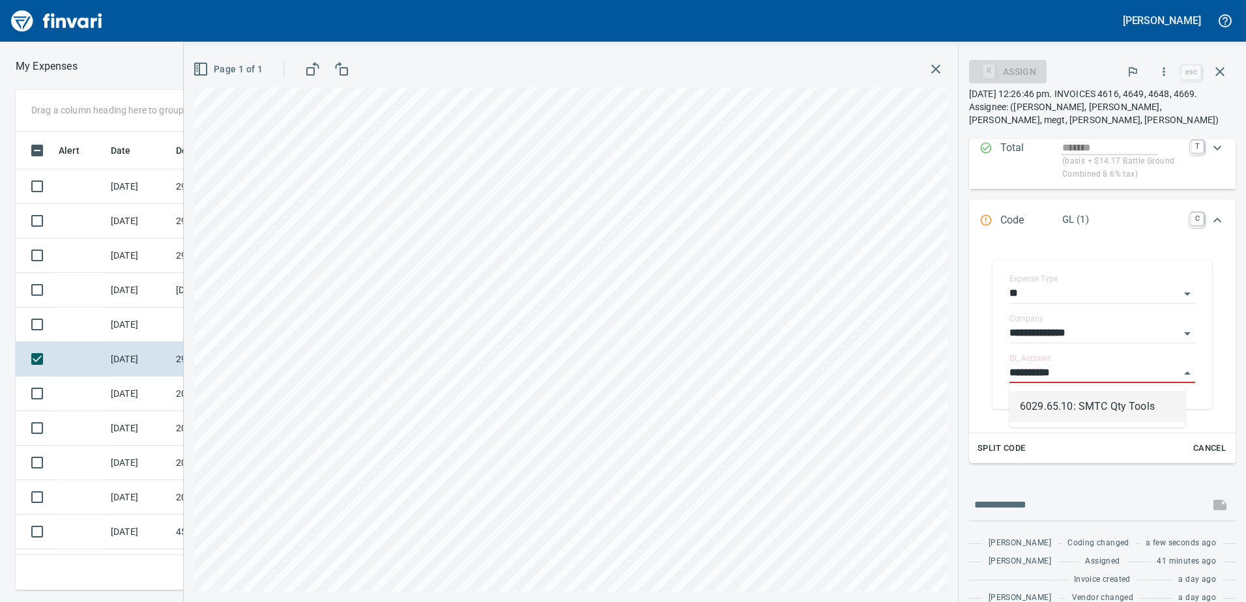
click at [1062, 416] on li "6029.65.10: SMTC Qty Tools" at bounding box center [1097, 406] width 176 height 31
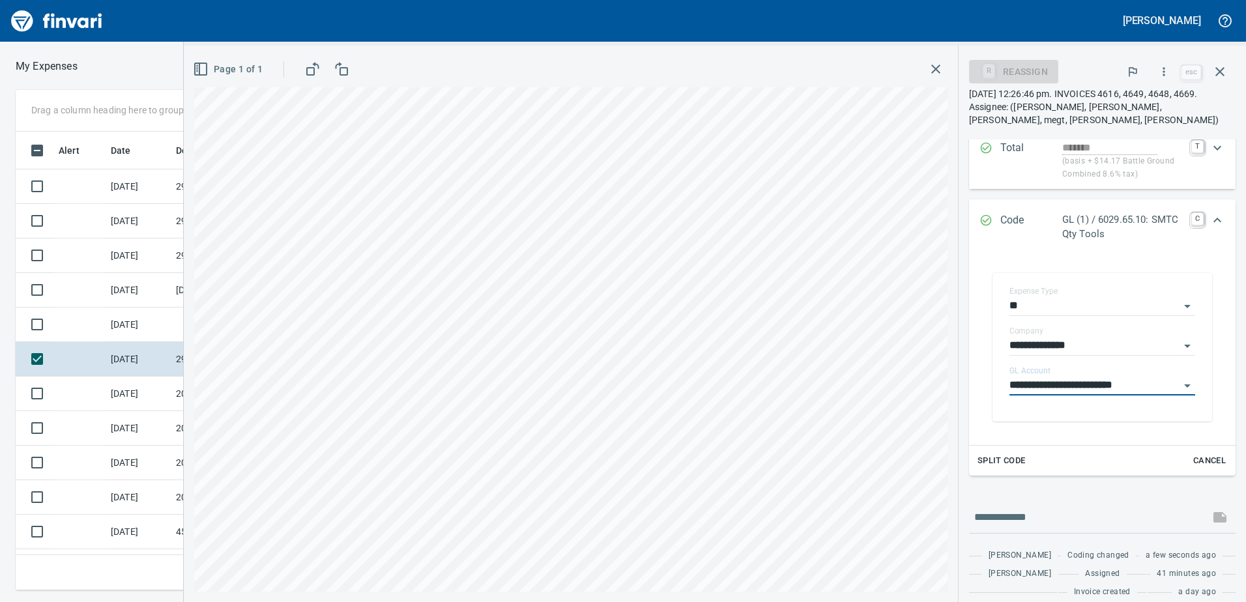
type input "**********"
click at [1209, 220] on icon "Expand" at bounding box center [1217, 220] width 16 height 16
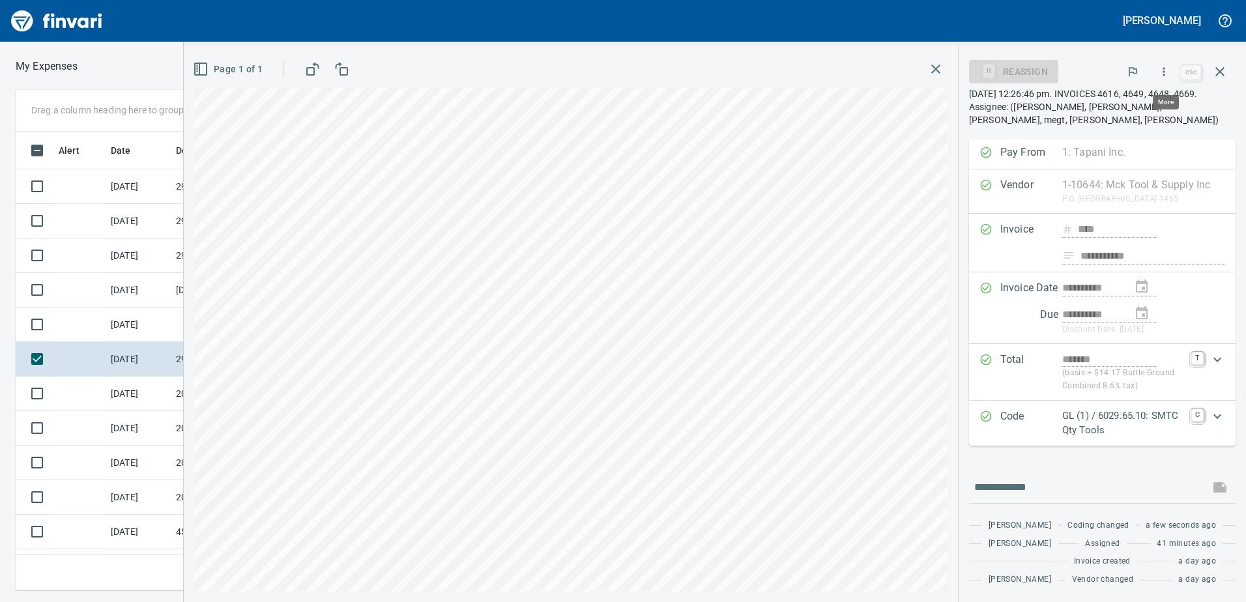
click at [1168, 74] on icon "button" at bounding box center [1163, 71] width 13 height 13
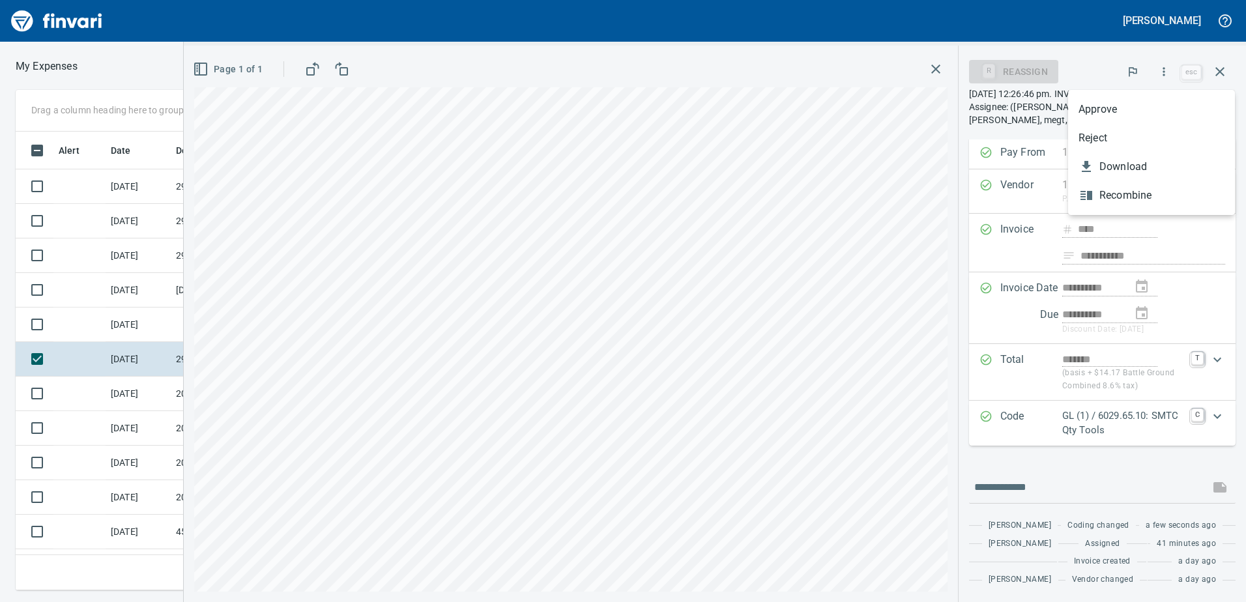
click at [1143, 102] on span "Approve" at bounding box center [1151, 110] width 146 height 16
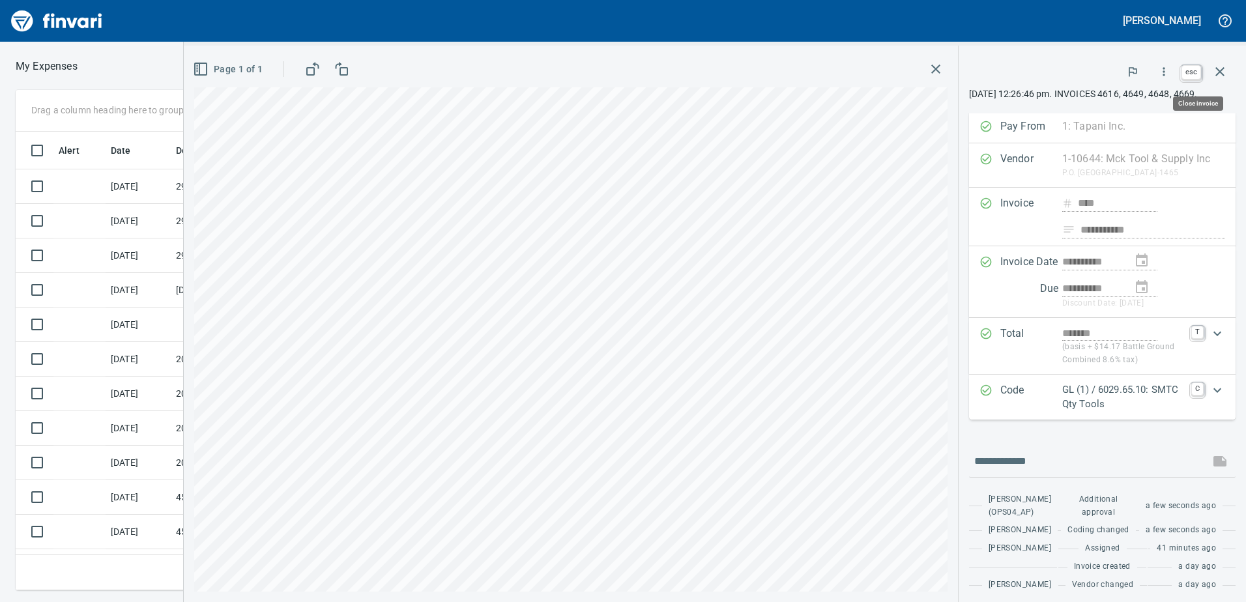
click at [1223, 73] on icon "button" at bounding box center [1220, 72] width 16 height 16
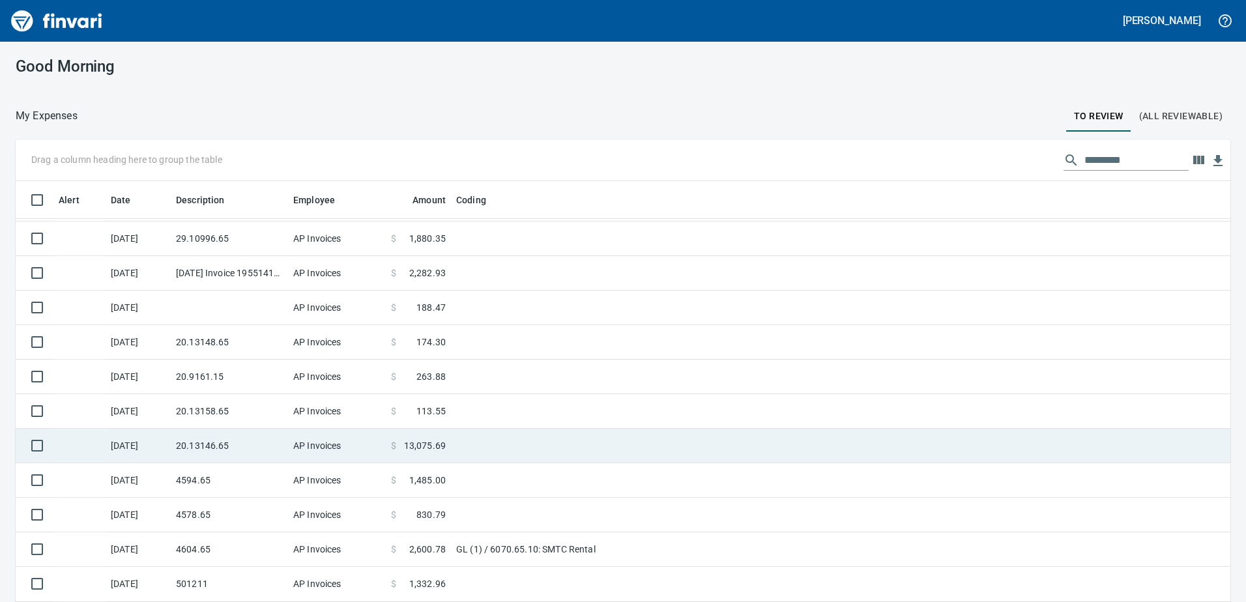
scroll to position [98, 0]
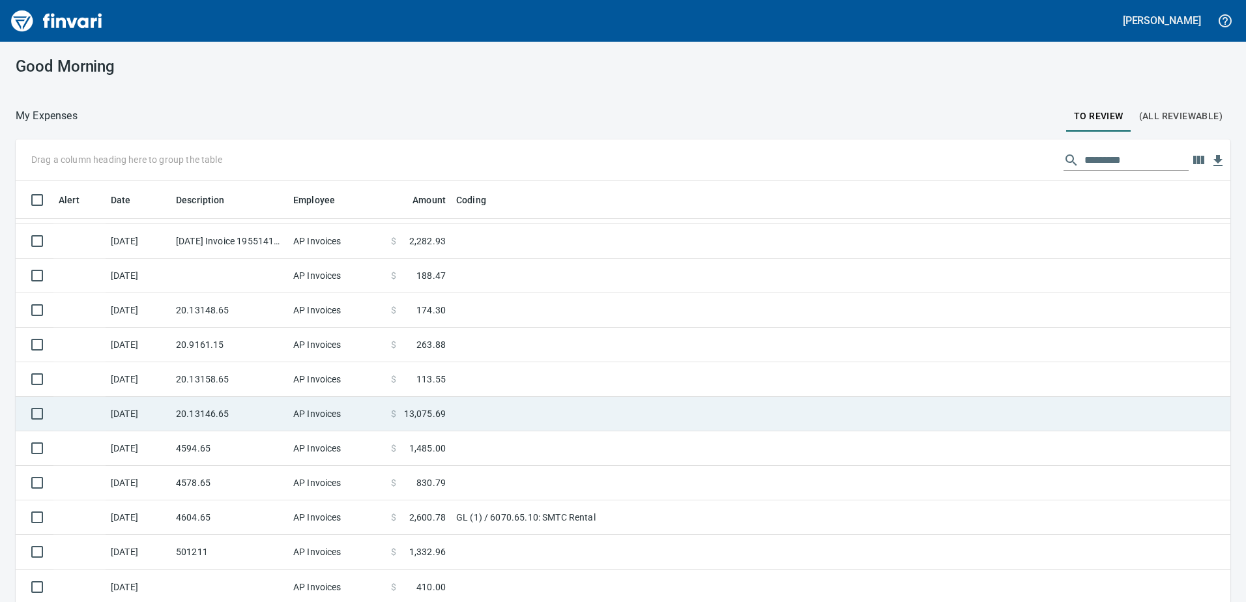
click at [338, 419] on td "AP Invoices" at bounding box center [337, 414] width 98 height 35
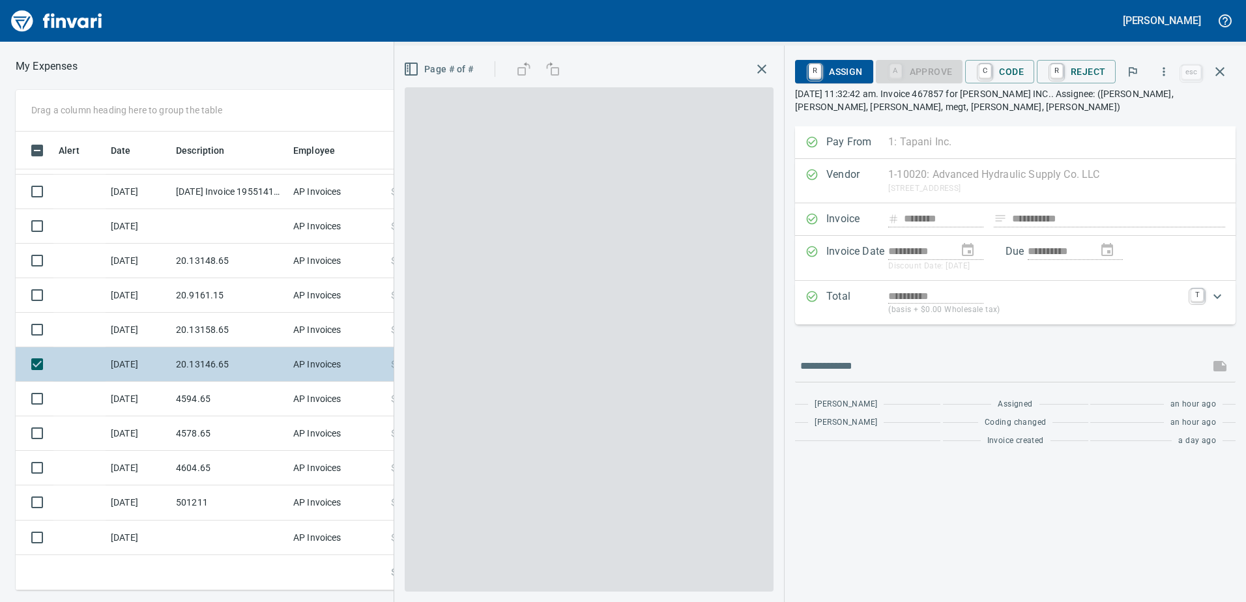
scroll to position [449, 869]
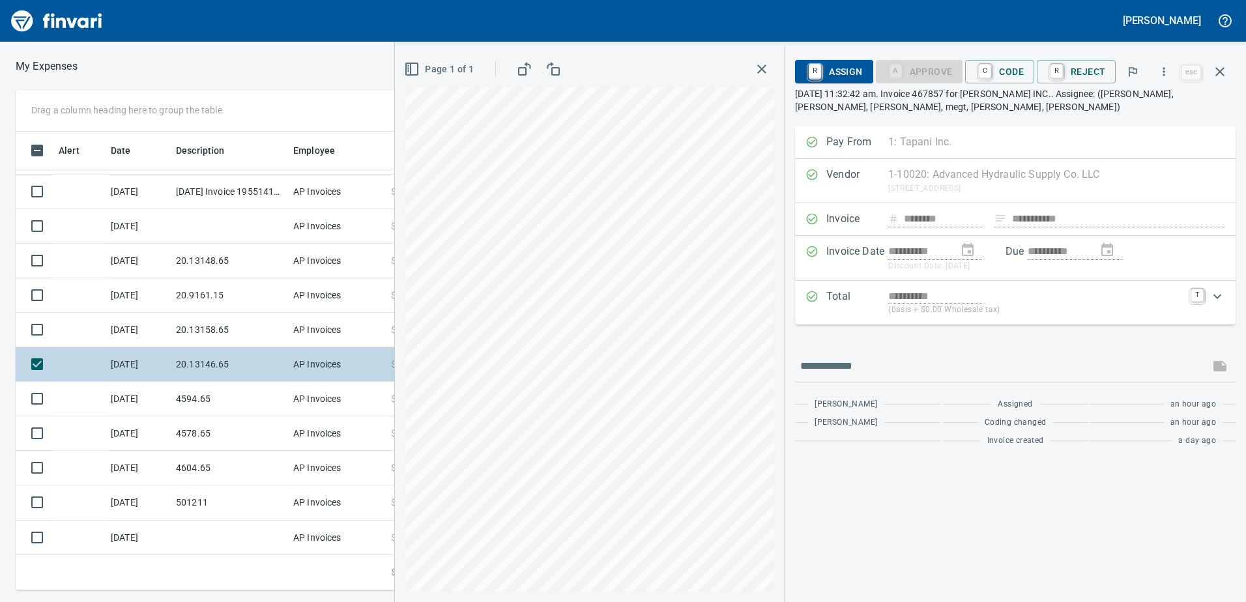
click at [230, 360] on td "20.13146.65" at bounding box center [229, 364] width 117 height 35
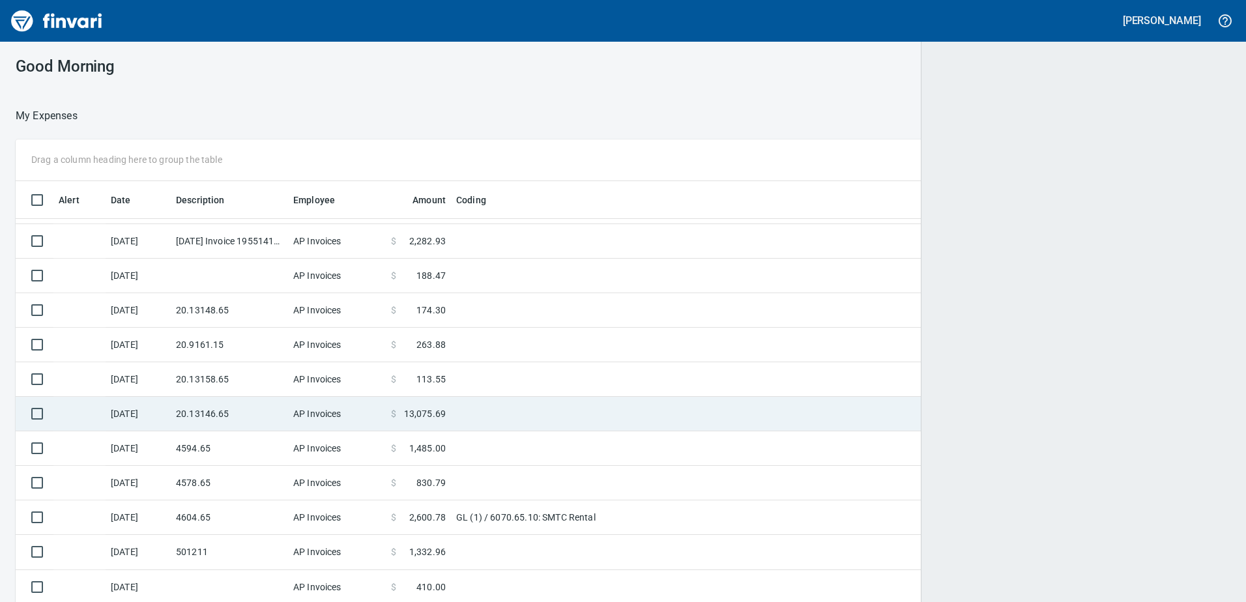
scroll to position [449, 1183]
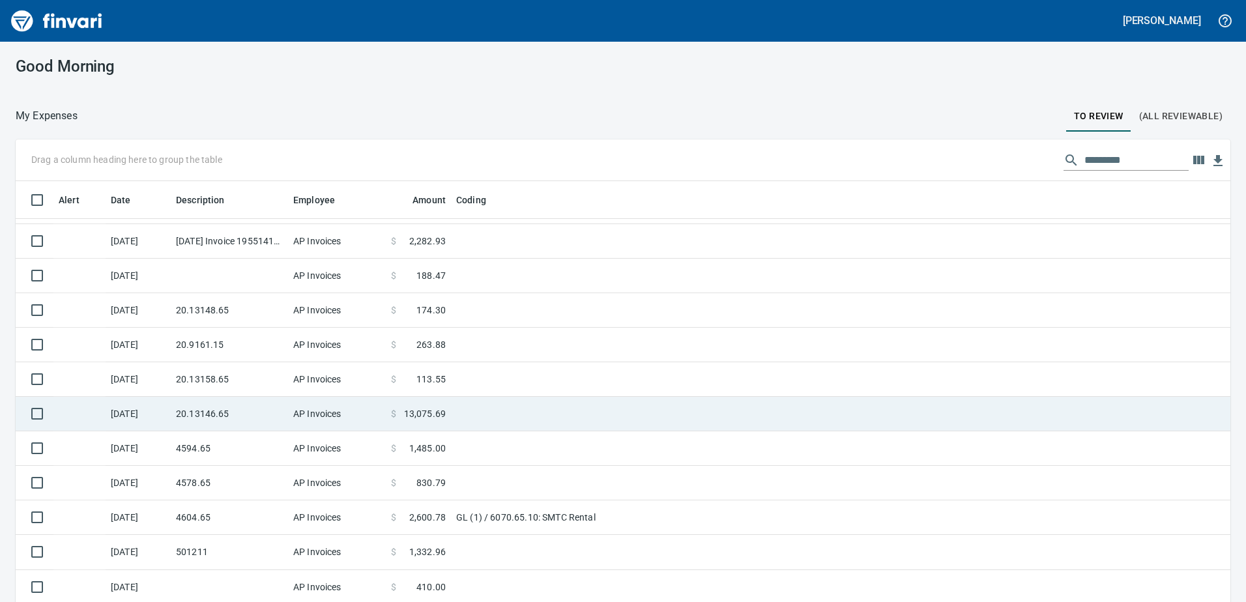
click at [249, 425] on td "20.13146.65" at bounding box center [229, 414] width 117 height 35
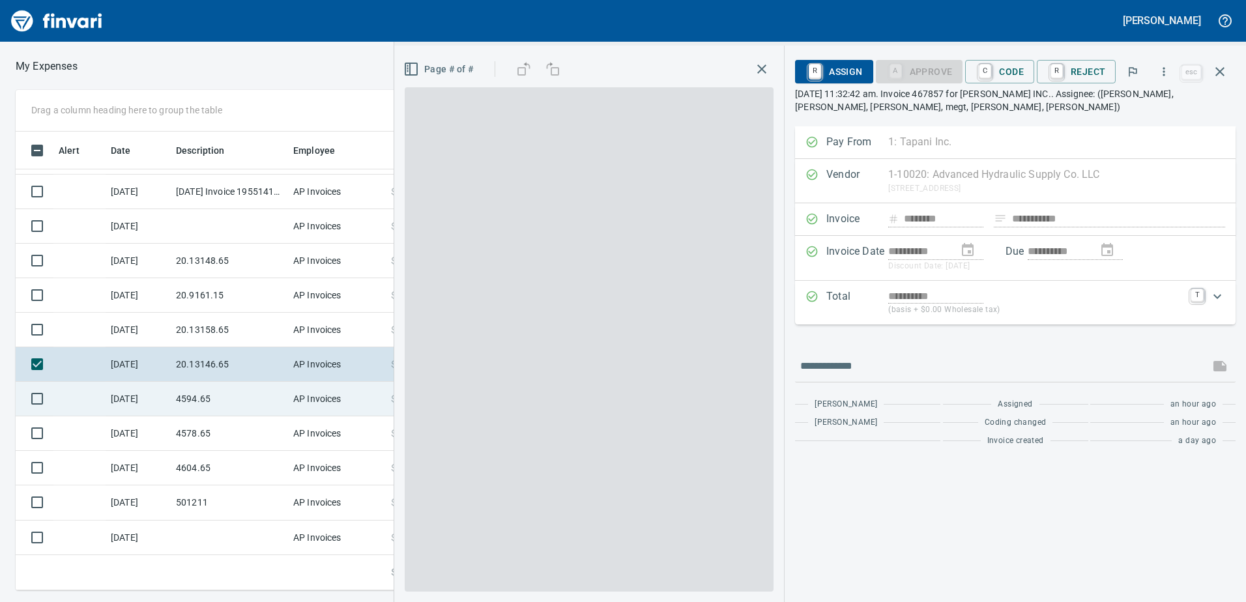
scroll to position [449, 869]
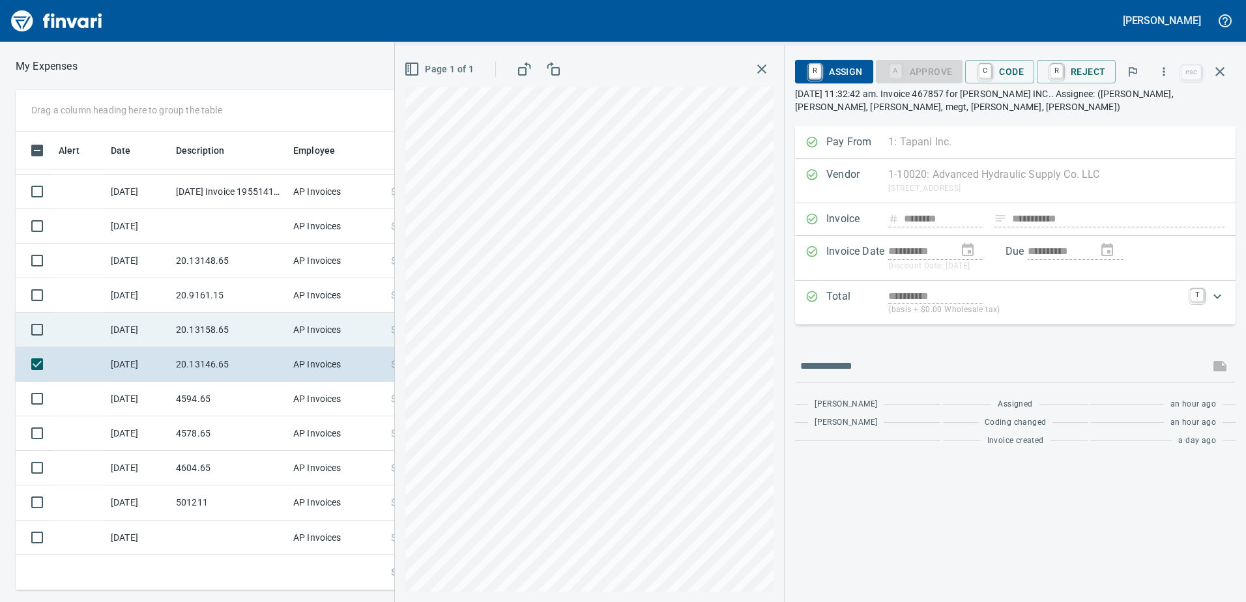
click at [221, 337] on td "20.13158.65" at bounding box center [229, 330] width 117 height 35
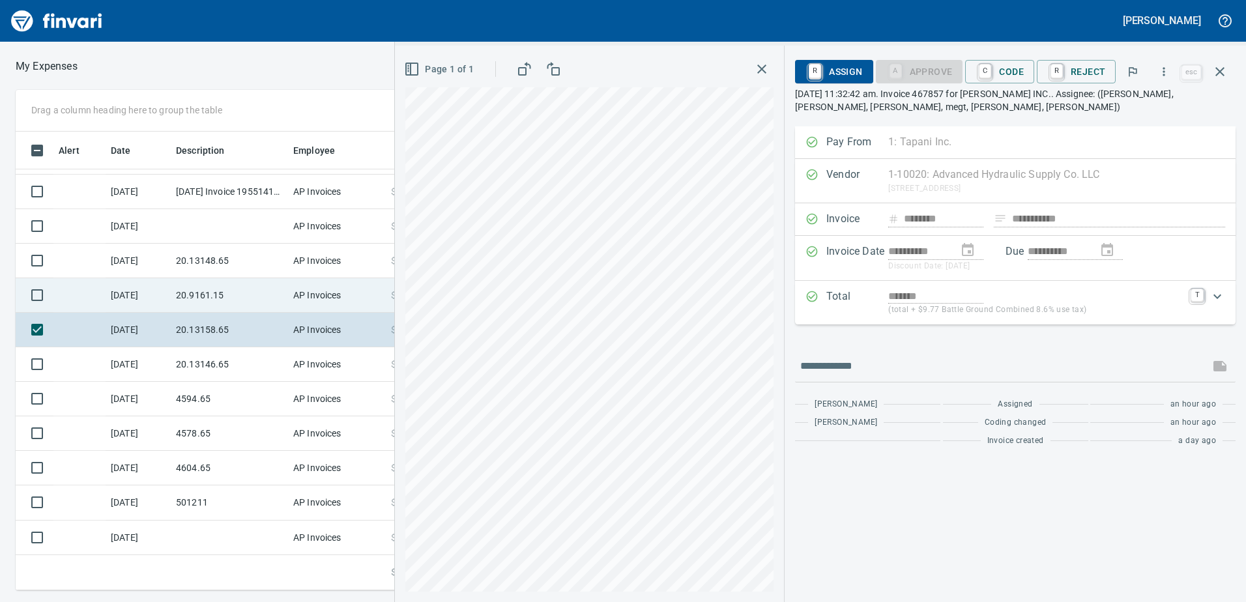
click at [219, 302] on td "20.9161.15" at bounding box center [229, 295] width 117 height 35
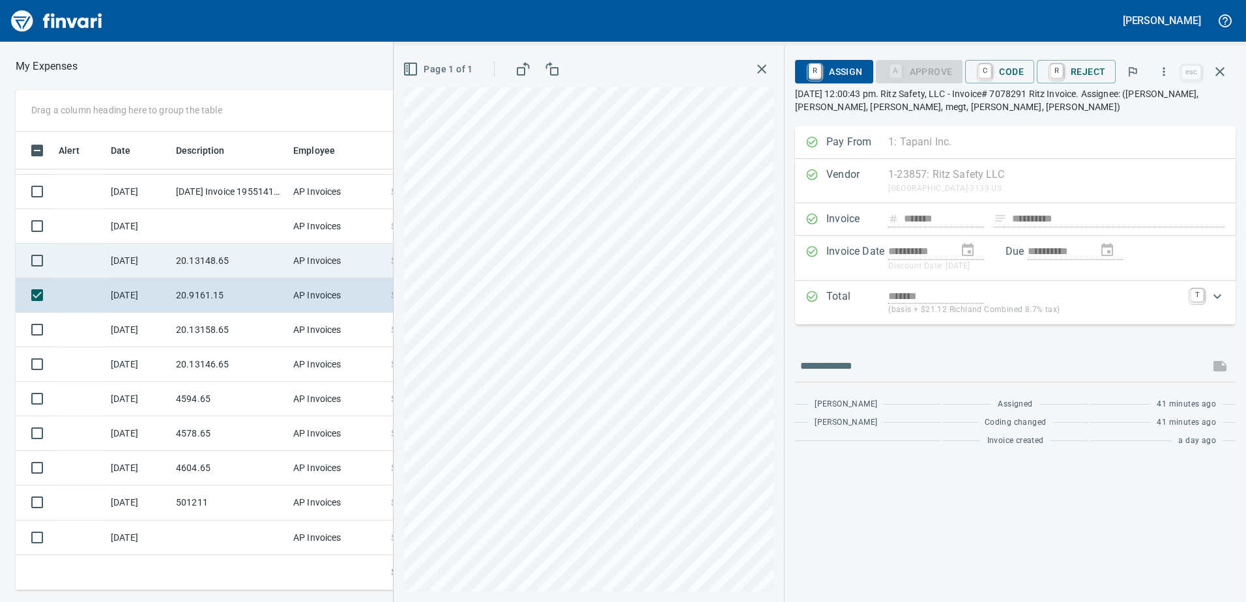
click at [224, 270] on td "20.13148.65" at bounding box center [229, 261] width 117 height 35
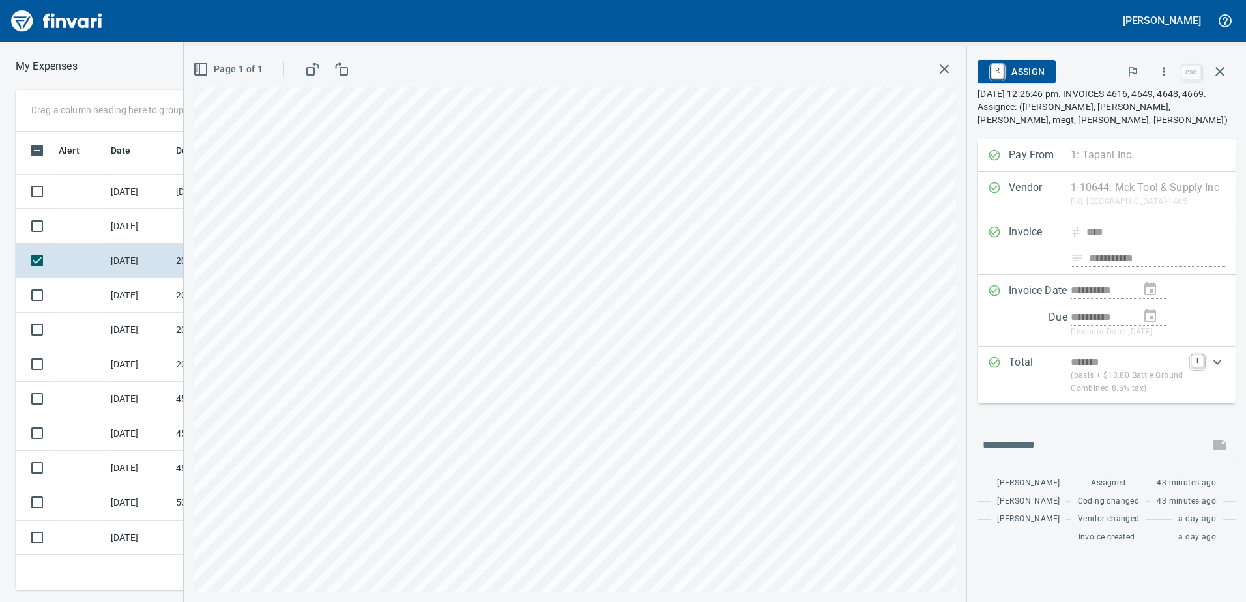
scroll to position [449, 869]
click at [1165, 72] on icon "button" at bounding box center [1164, 71] width 2 height 8
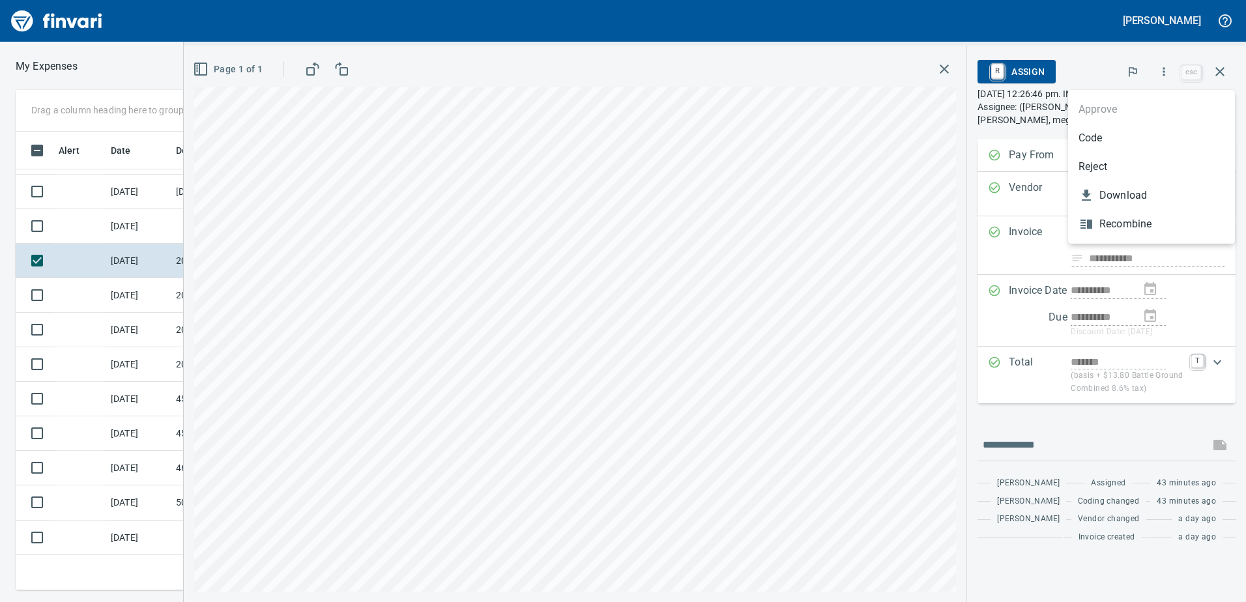
click at [1092, 136] on span "Code" at bounding box center [1151, 138] width 146 height 16
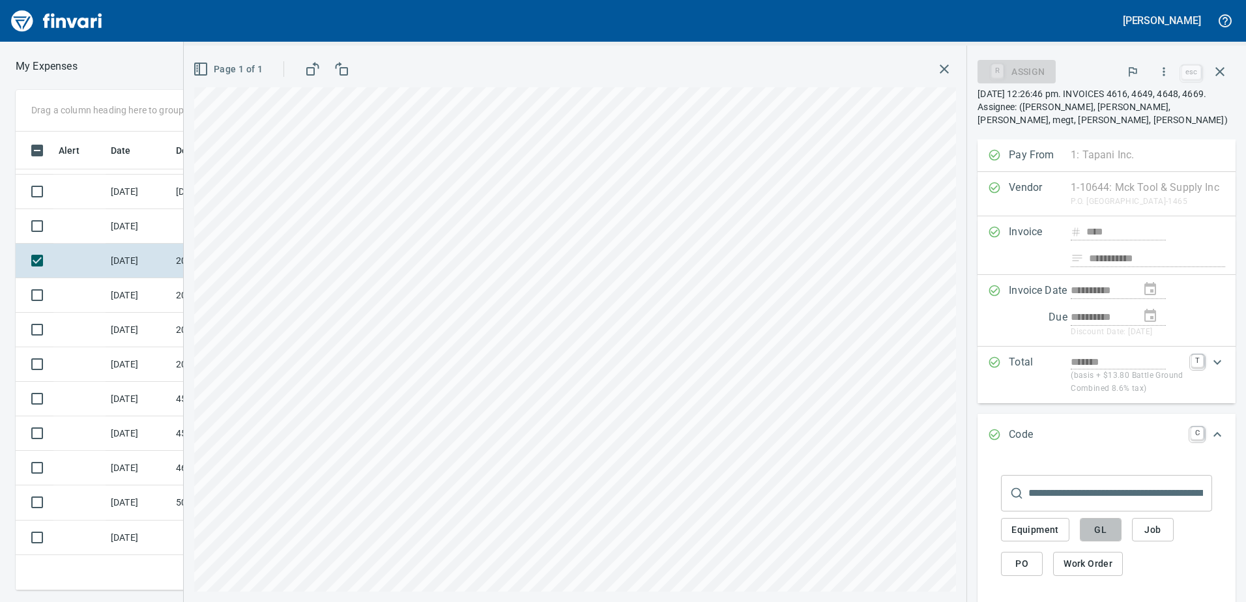
click at [1097, 538] on span "GL" at bounding box center [1100, 530] width 21 height 16
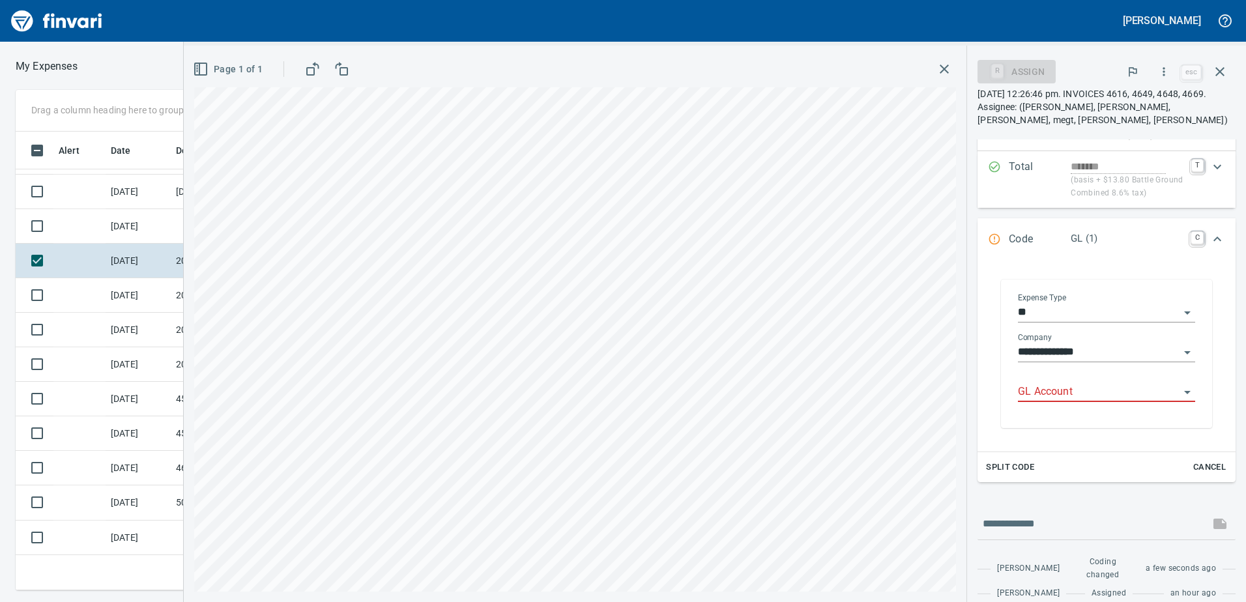
click at [1050, 401] on input "GL Account" at bounding box center [1099, 392] width 162 height 18
click at [1065, 452] on li "6020.65.10: SMTC Consumables" at bounding box center [1100, 441] width 167 height 31
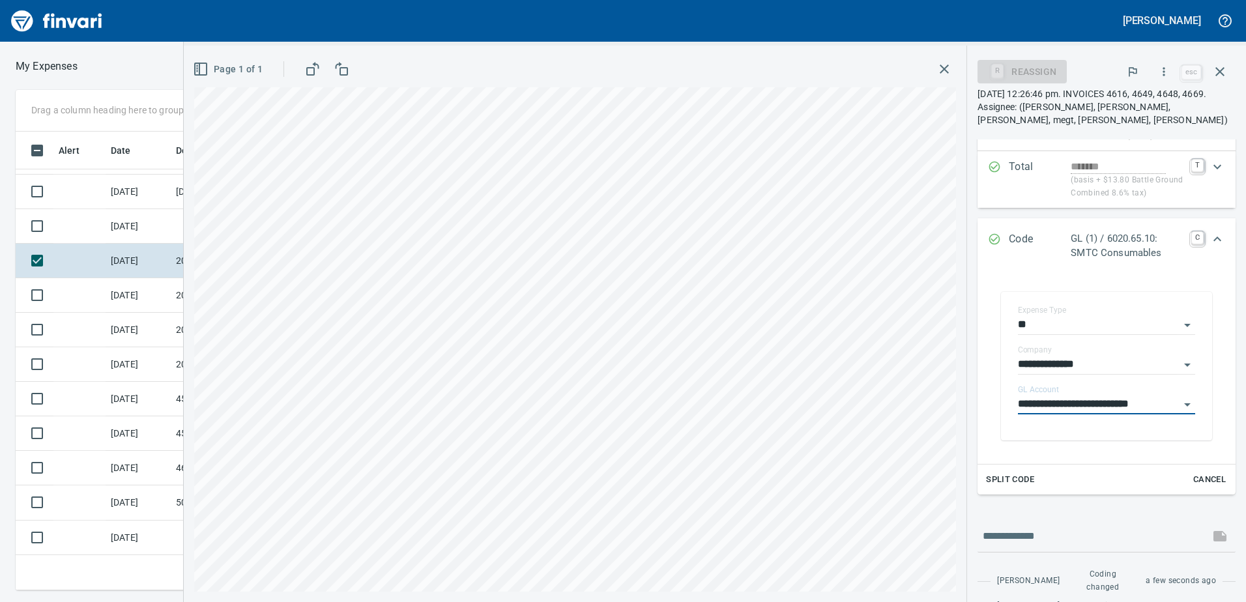
type input "**********"
drag, startPoint x: 1215, startPoint y: 258, endPoint x: 1232, endPoint y: 306, distance: 50.5
click at [1217, 255] on div "Expand" at bounding box center [1217, 239] width 31 height 31
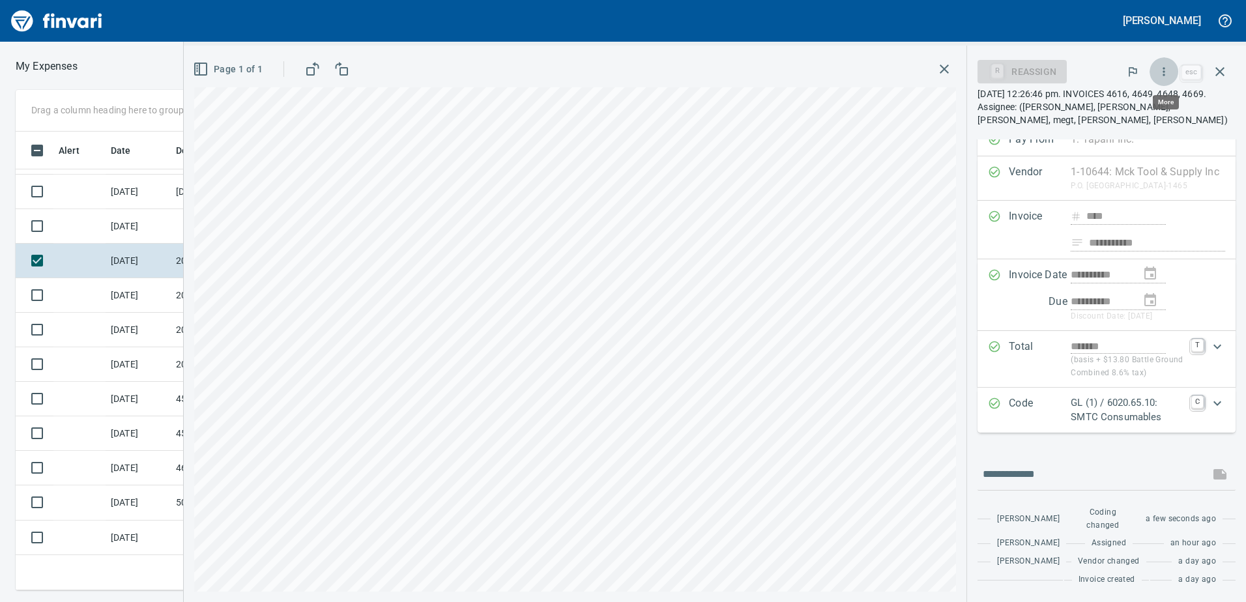
click at [1168, 72] on icon "button" at bounding box center [1163, 71] width 13 height 13
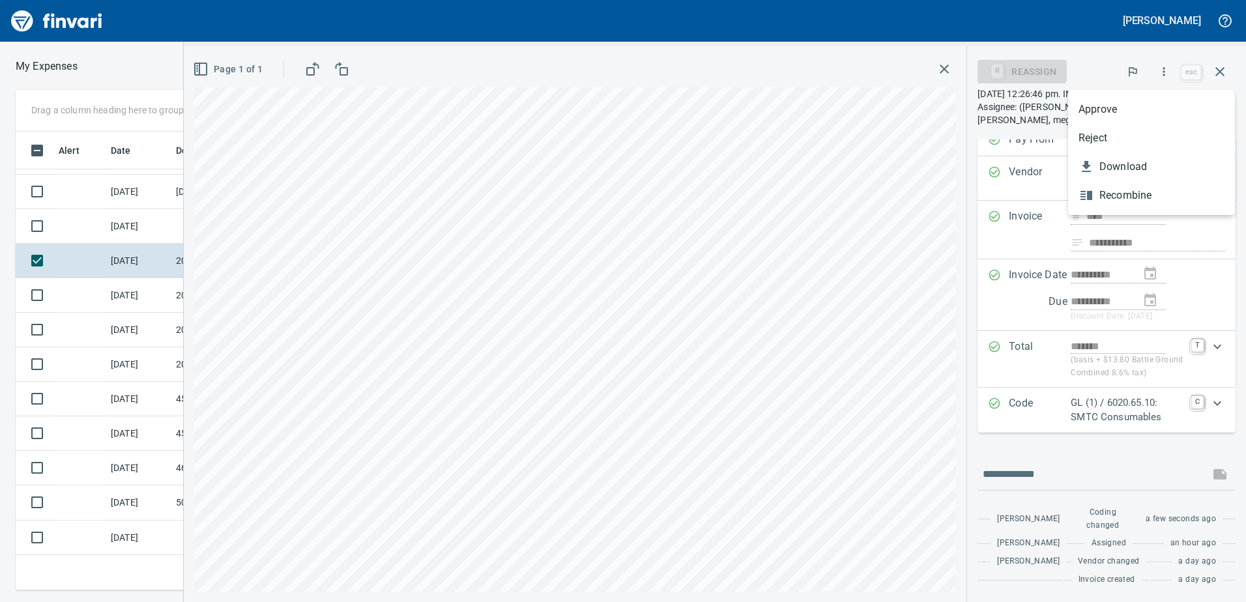
click at [1122, 113] on span "Approve" at bounding box center [1151, 110] width 146 height 16
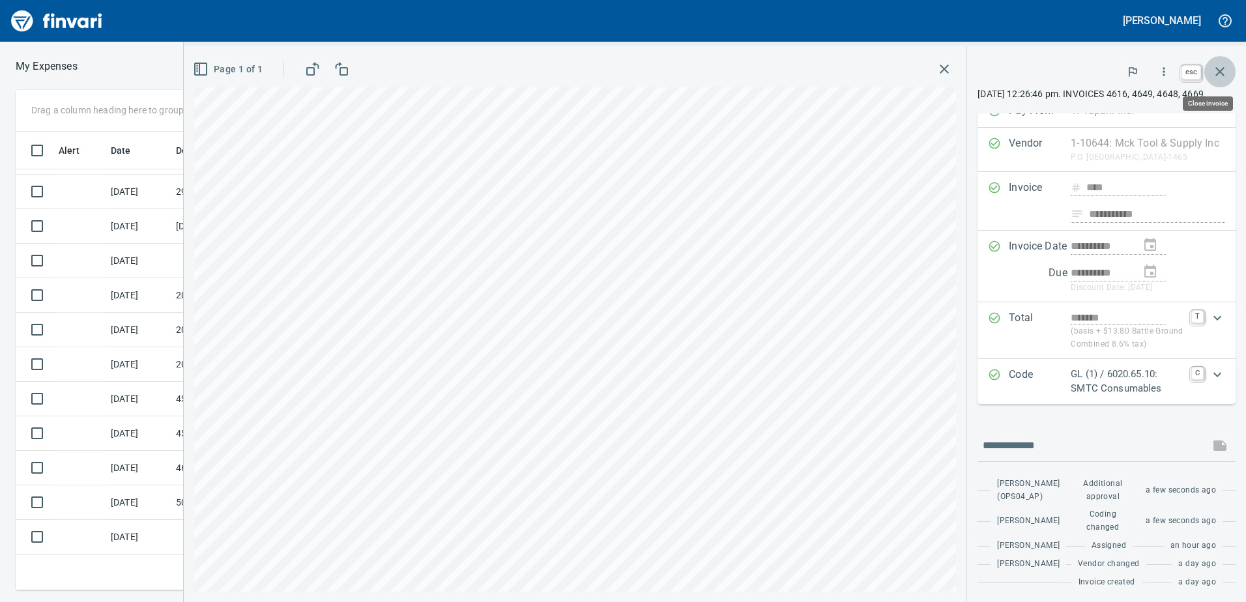
click at [1230, 70] on button "button" at bounding box center [1219, 71] width 31 height 31
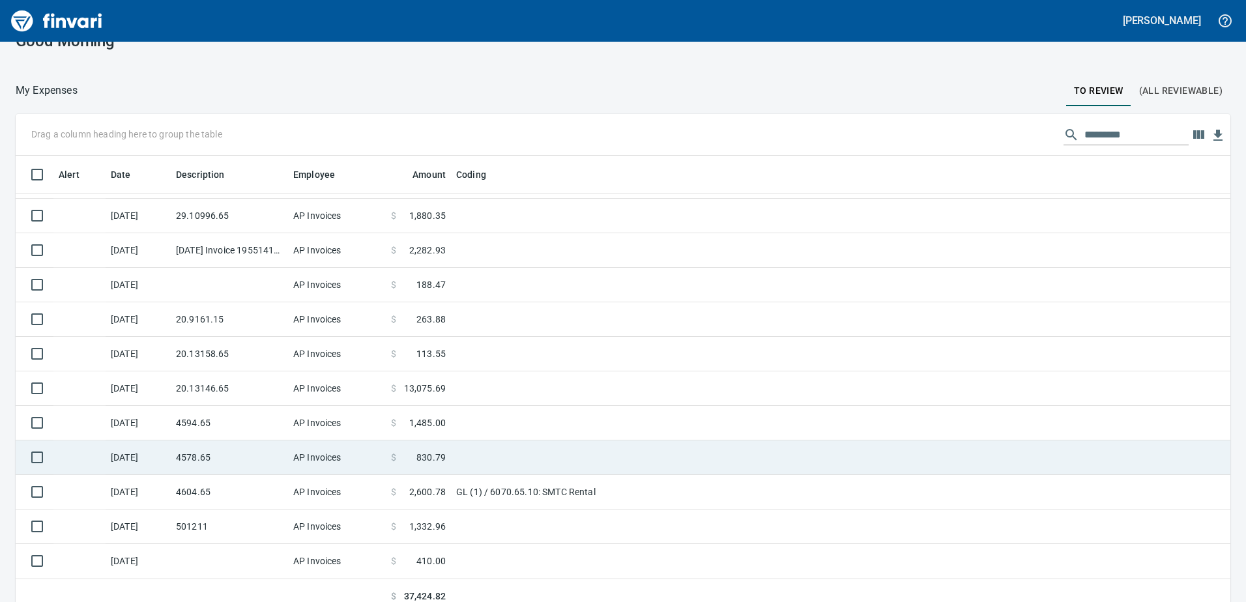
scroll to position [38, 0]
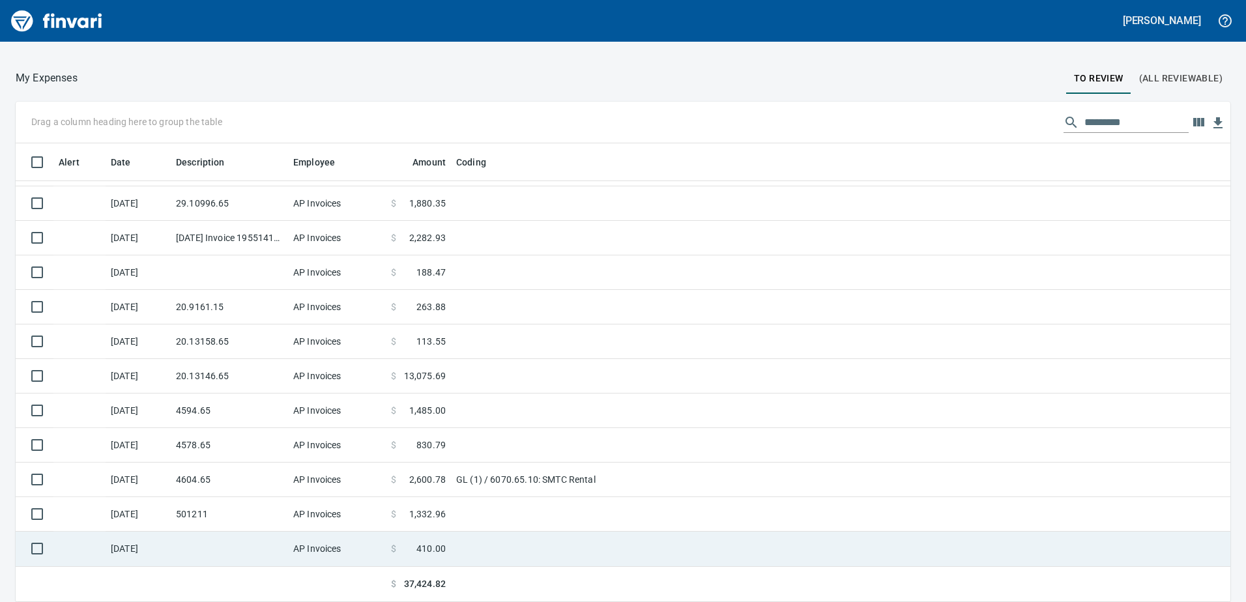
click at [175, 550] on td at bounding box center [229, 549] width 117 height 35
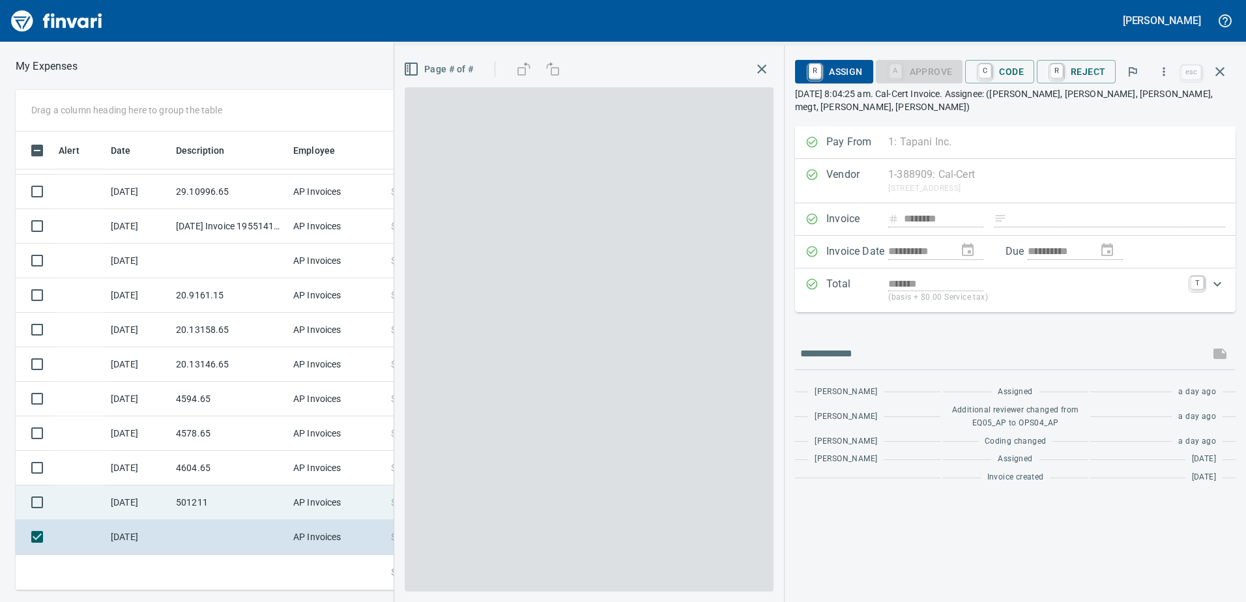
scroll to position [449, 869]
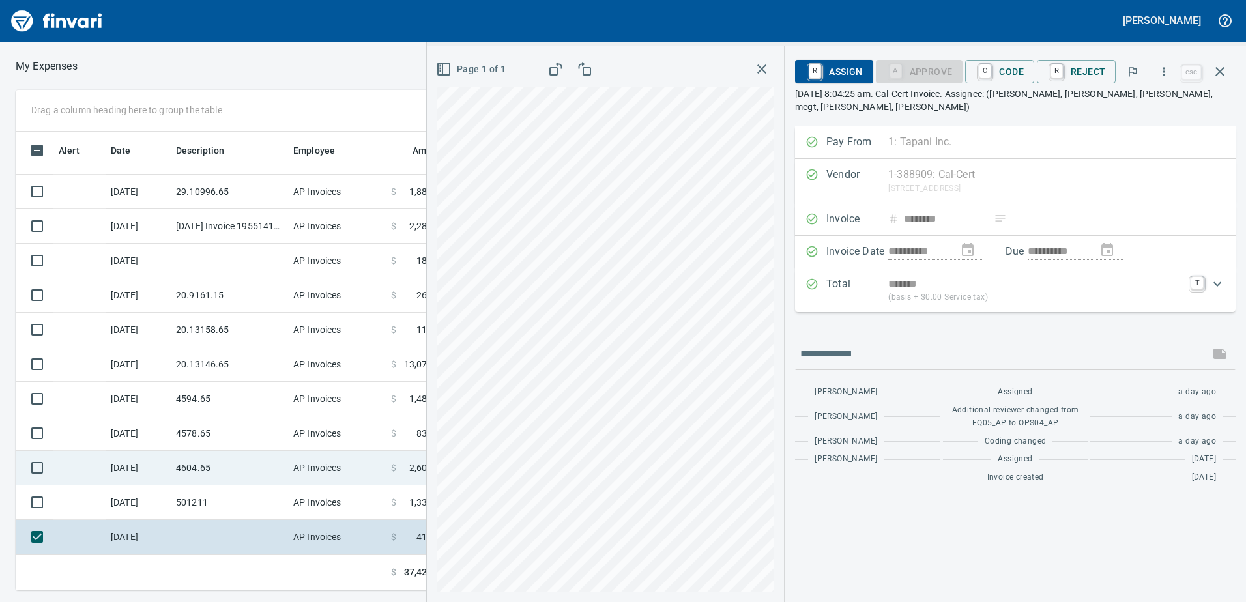
click at [185, 482] on td "4604.65" at bounding box center [229, 468] width 117 height 35
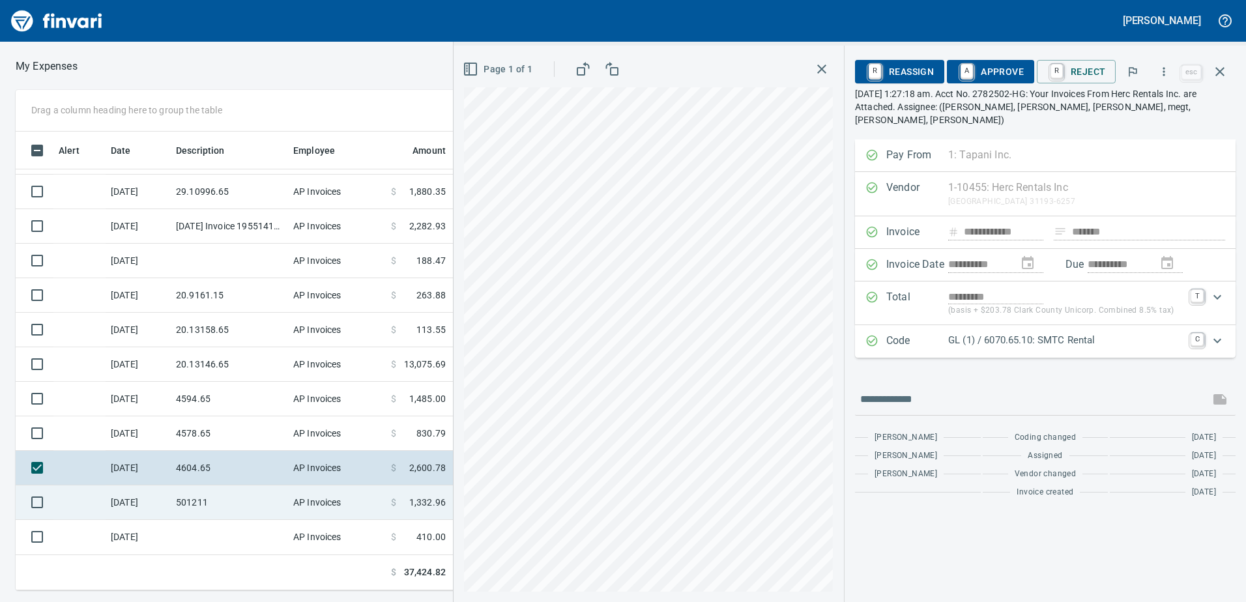
click at [181, 500] on td "501211" at bounding box center [229, 502] width 117 height 35
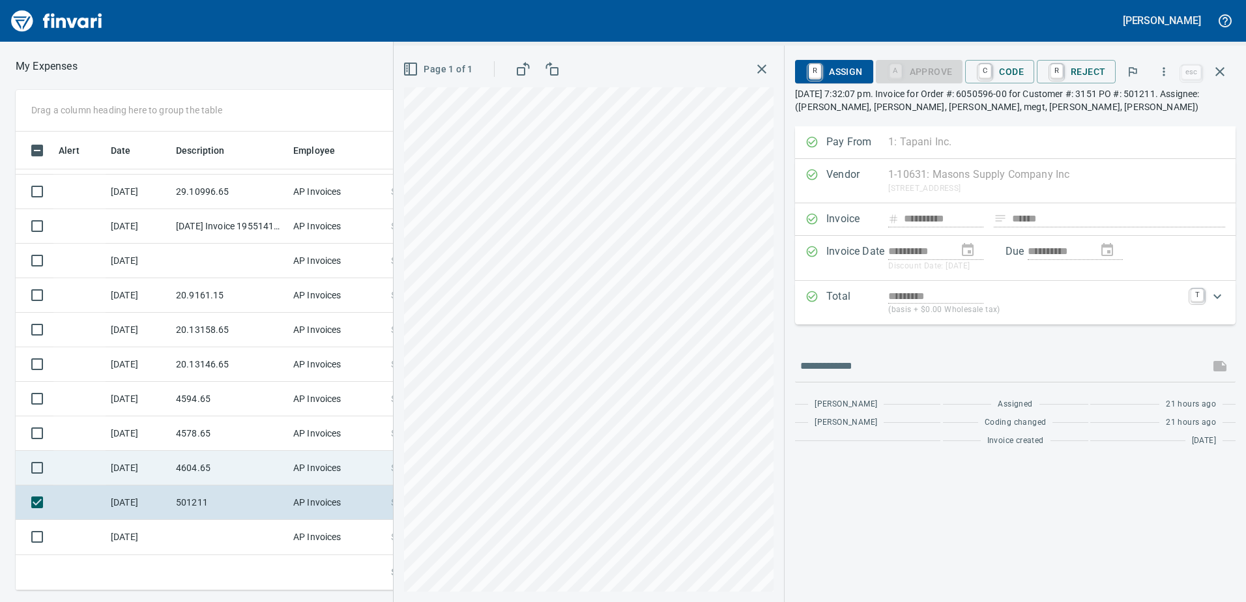
click at [186, 473] on td "4604.65" at bounding box center [229, 468] width 117 height 35
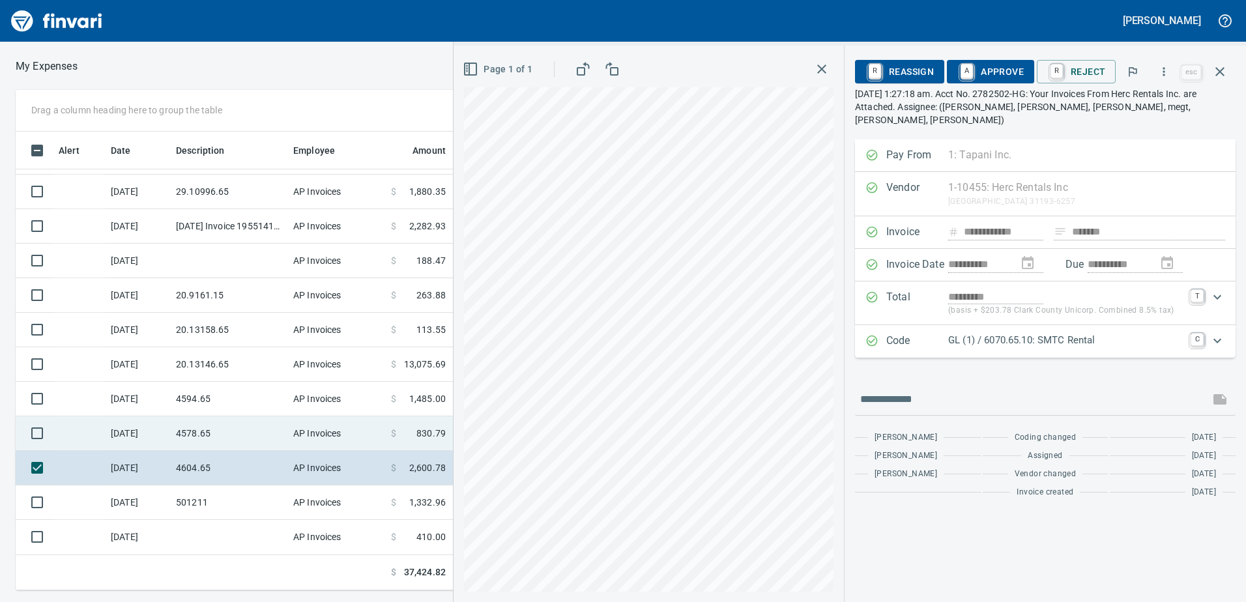
click at [200, 442] on td "4578.65" at bounding box center [229, 433] width 117 height 35
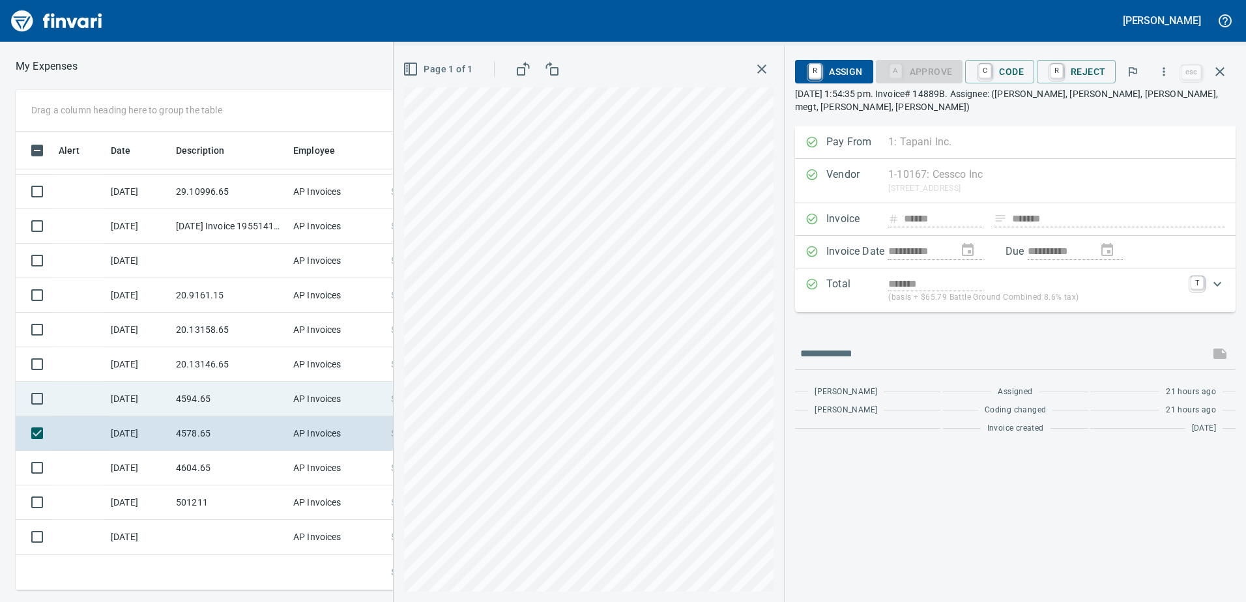
click at [216, 414] on td "4594.65" at bounding box center [229, 399] width 117 height 35
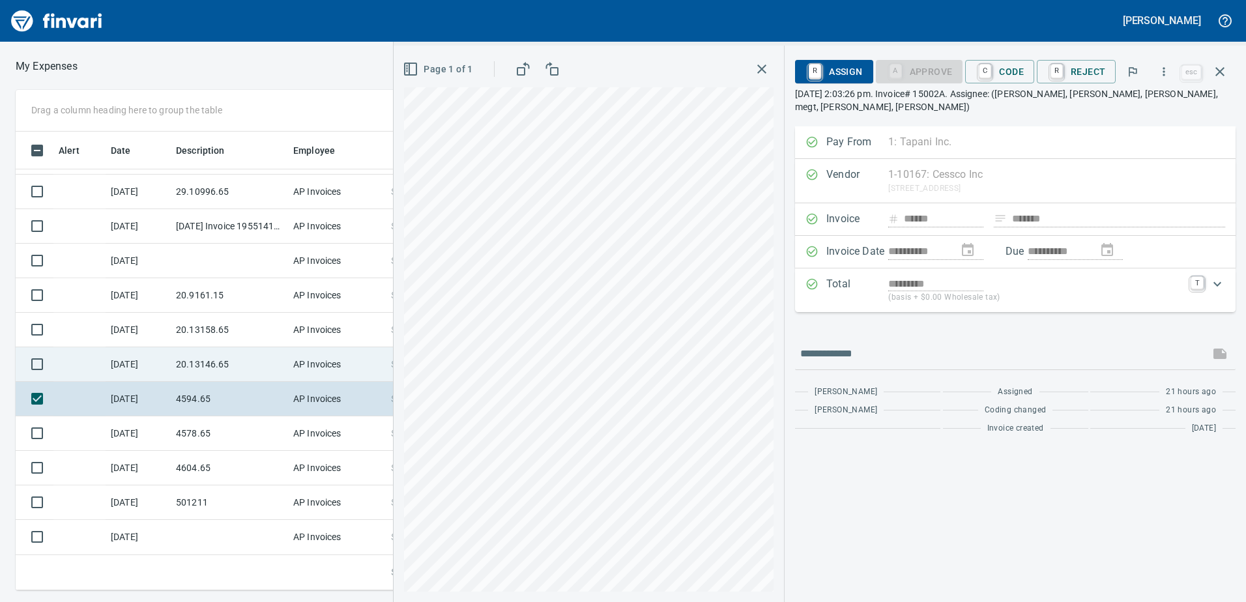
click at [229, 356] on td "20.13146.65" at bounding box center [229, 364] width 117 height 35
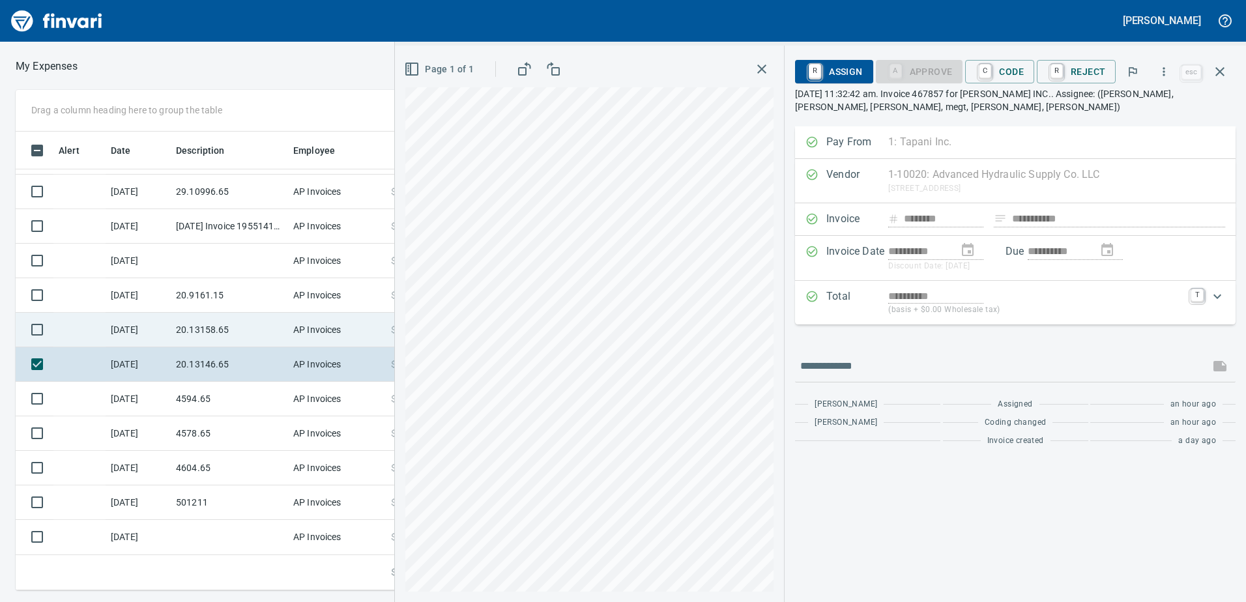
click at [242, 328] on td "20.13158.65" at bounding box center [229, 330] width 117 height 35
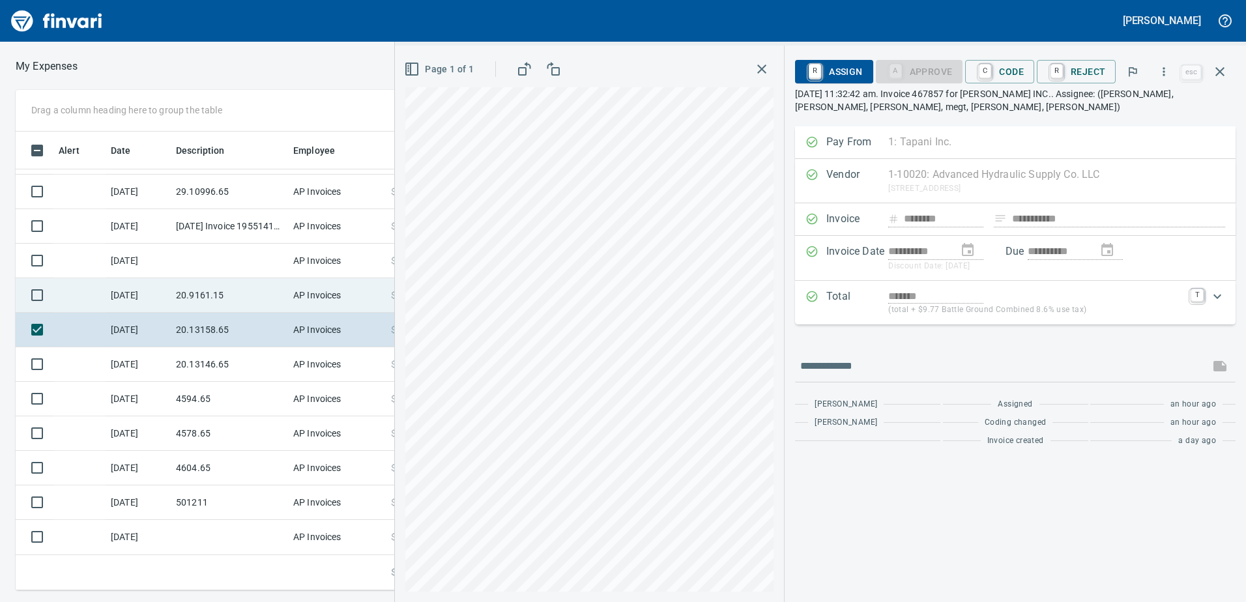
click at [240, 285] on td "20.9161.15" at bounding box center [229, 295] width 117 height 35
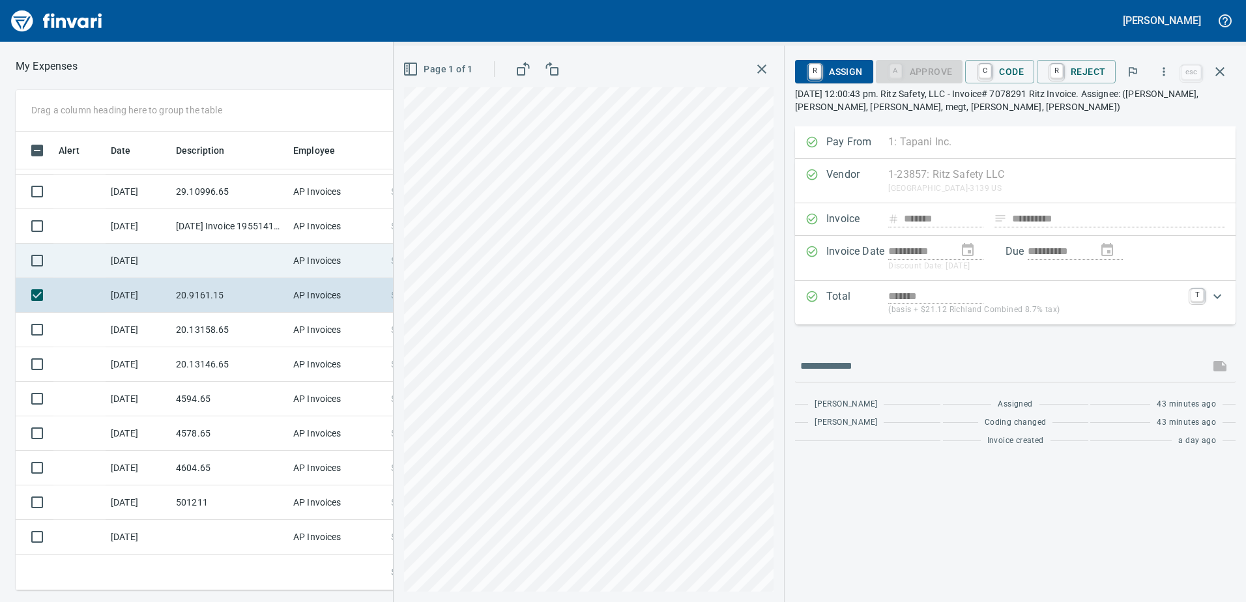
click at [227, 251] on td at bounding box center [229, 261] width 117 height 35
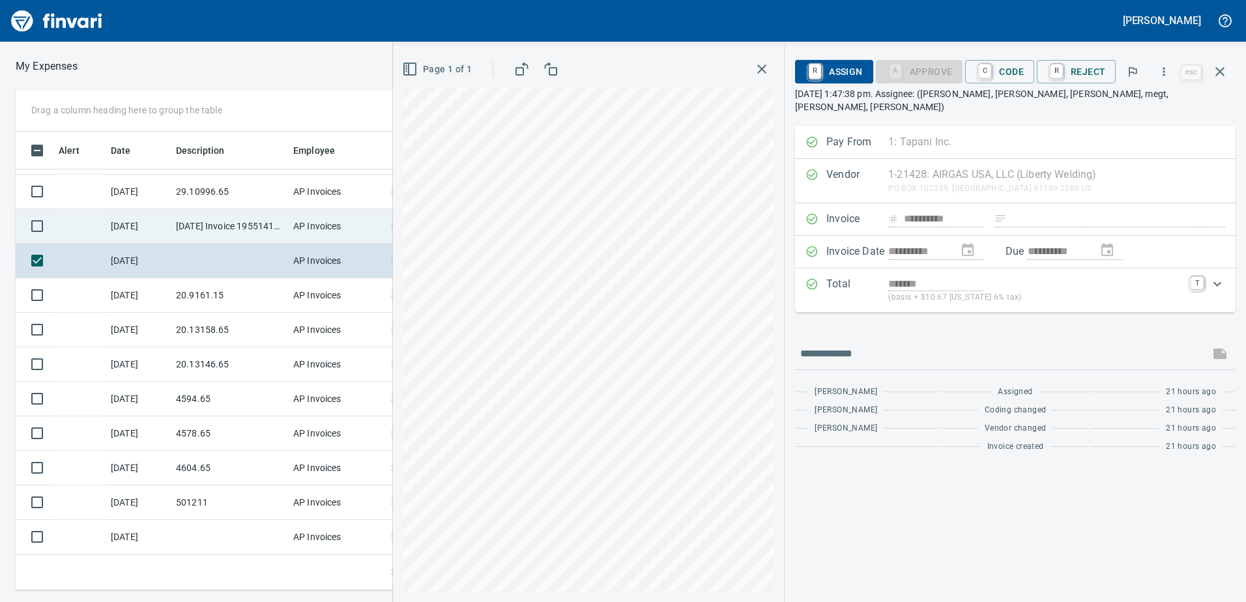
click at [231, 222] on td "[DATE] Invoice 195514110 from Uline Inc (1-24846)" at bounding box center [229, 226] width 117 height 35
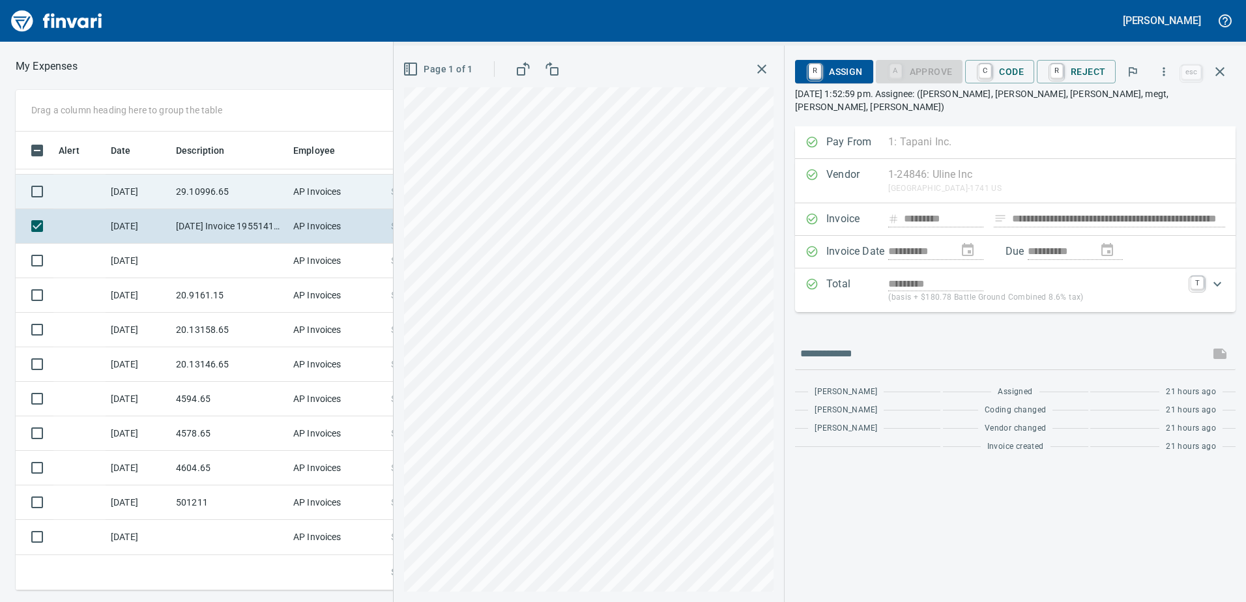
click at [229, 187] on td "29.10996.65" at bounding box center [229, 192] width 117 height 35
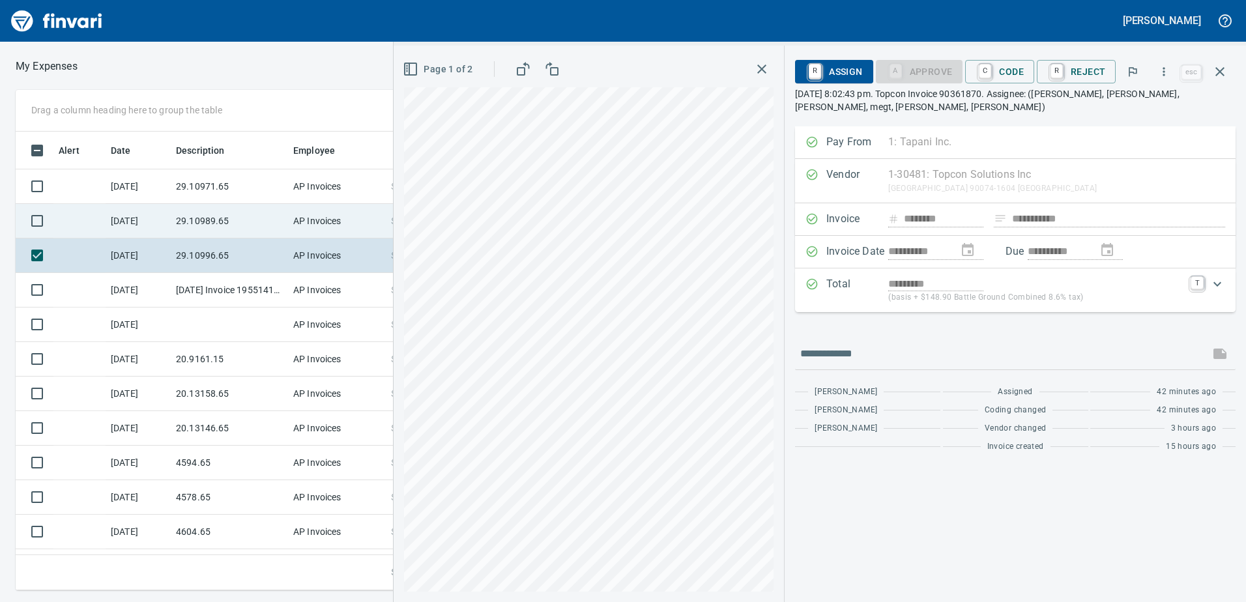
click at [222, 218] on td "29.10989.65" at bounding box center [229, 221] width 117 height 35
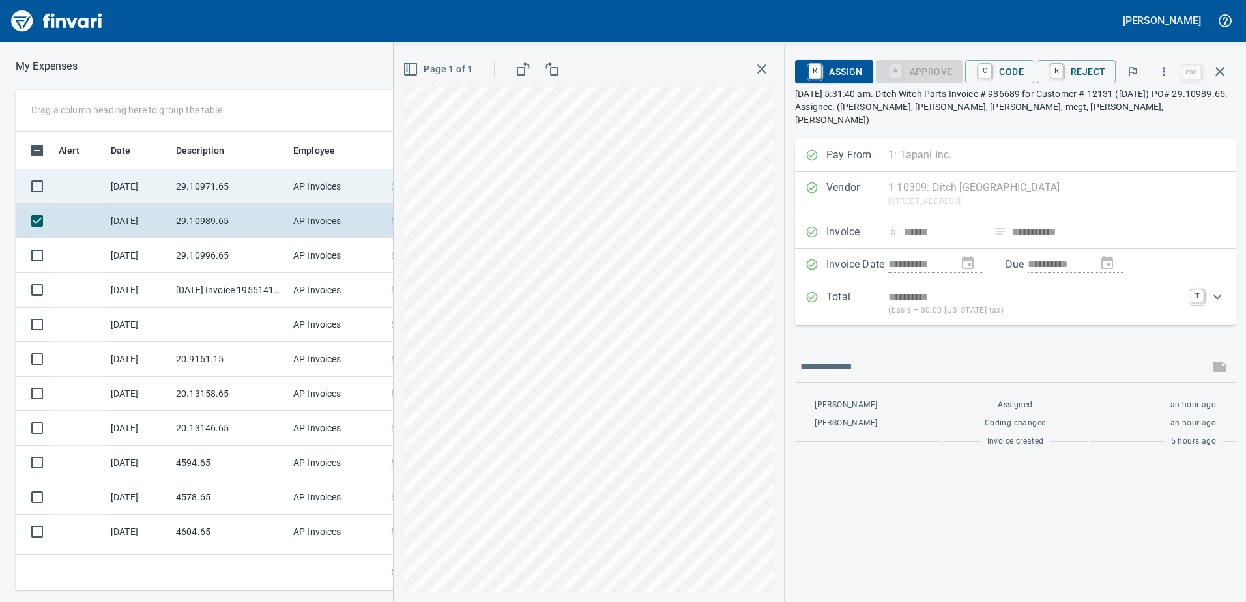
click at [226, 192] on td "29.10971.65" at bounding box center [229, 186] width 117 height 35
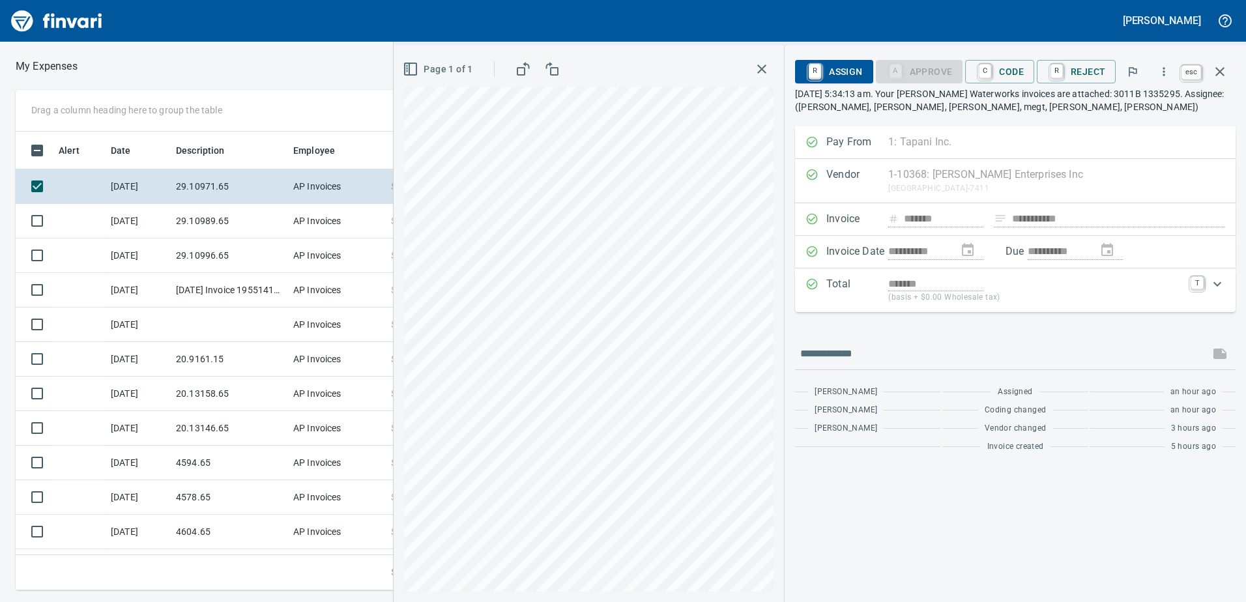
click at [1219, 74] on icon "button" at bounding box center [1219, 71] width 9 height 9
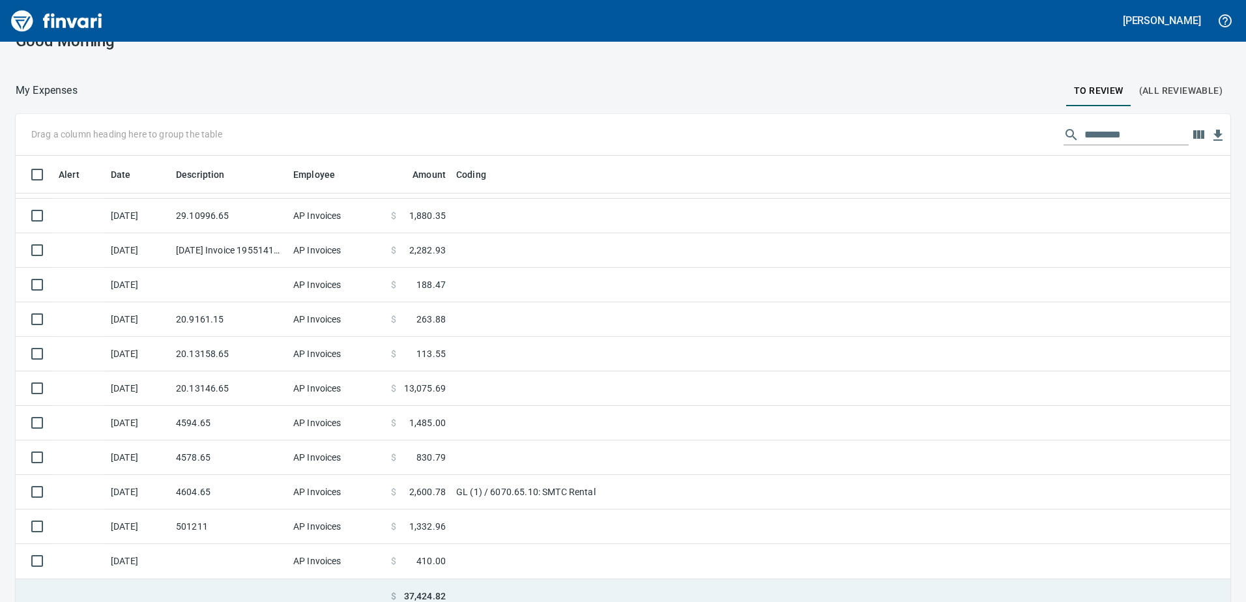
scroll to position [38, 0]
